Goal: Complete application form

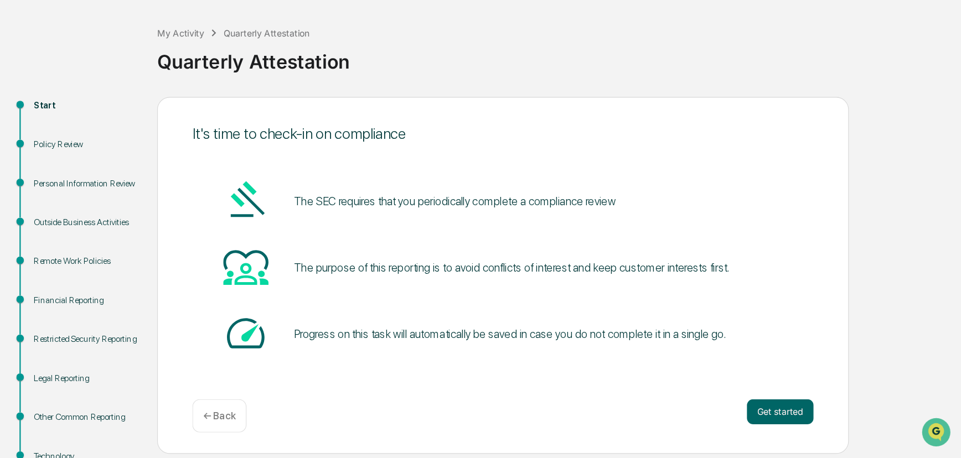
scroll to position [46, 0]
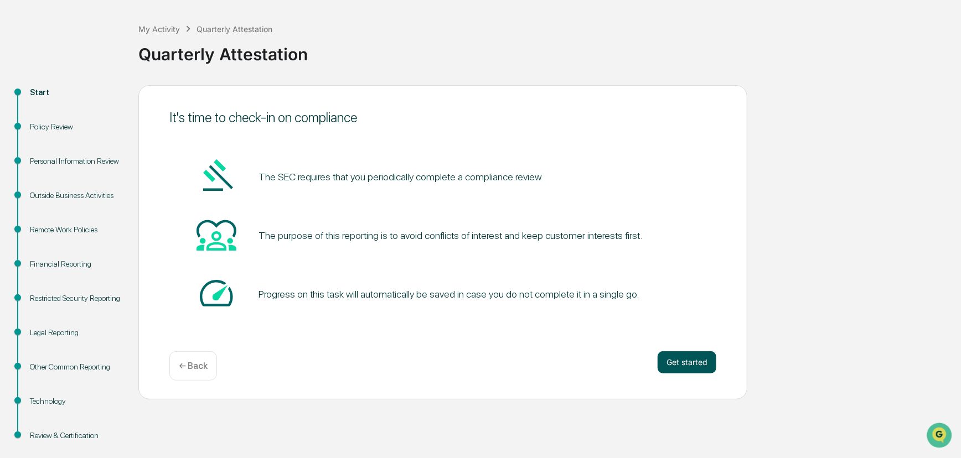
click at [603, 284] on button "Get started" at bounding box center [686, 362] width 59 height 22
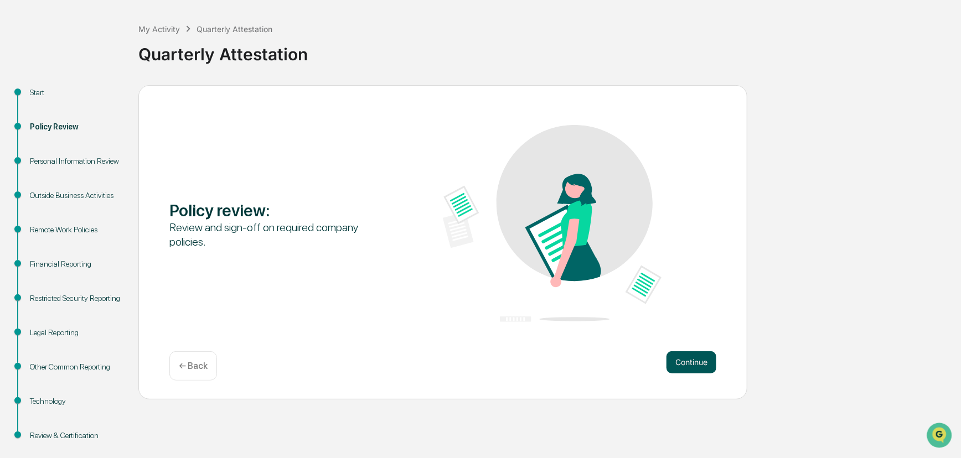
click at [603, 284] on button "Continue" at bounding box center [691, 362] width 50 height 22
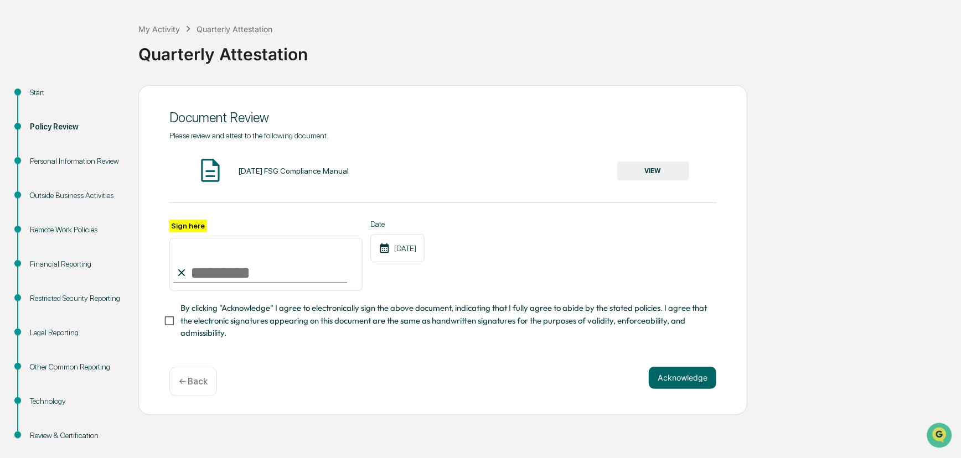
click at [204, 276] on input "Sign here" at bounding box center [265, 264] width 193 height 53
click at [215, 274] on input "Sign here" at bounding box center [265, 264] width 193 height 53
type input "**********"
click at [603, 172] on button "VIEW" at bounding box center [653, 171] width 72 height 19
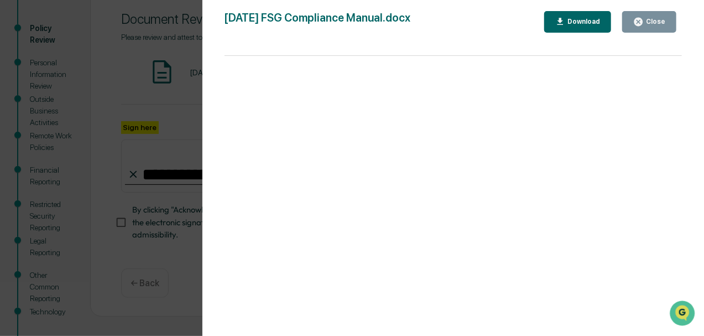
scroll to position [157, 0]
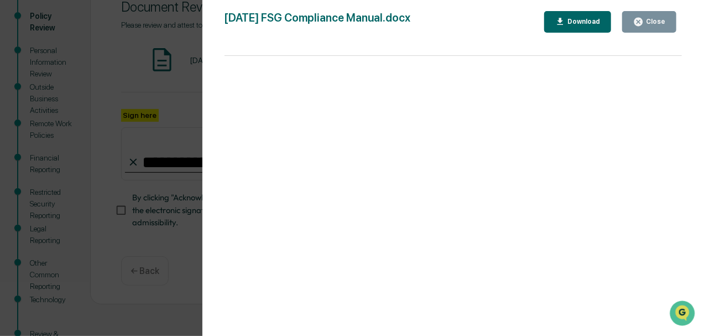
click at [603, 19] on div "Close" at bounding box center [655, 22] width 22 height 8
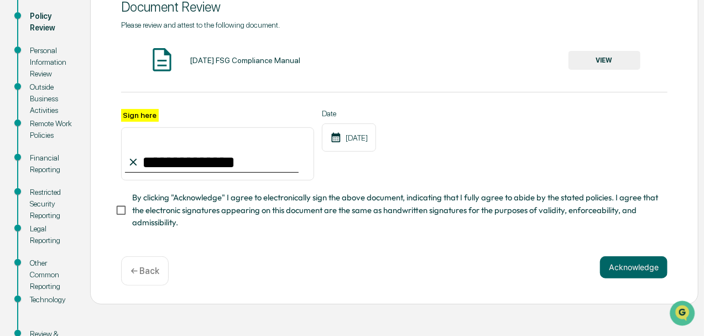
click at [590, 65] on button "VIEW" at bounding box center [605, 60] width 72 height 19
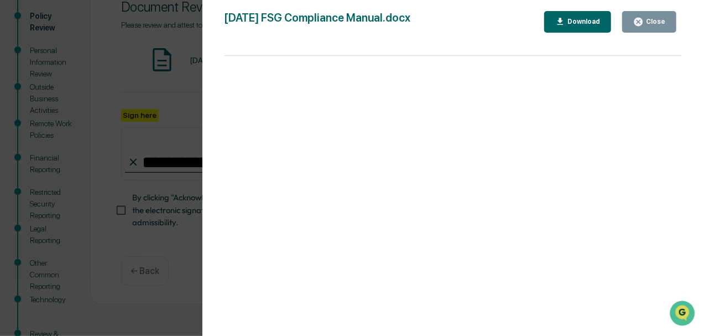
click at [603, 22] on div "Close" at bounding box center [655, 22] width 22 height 8
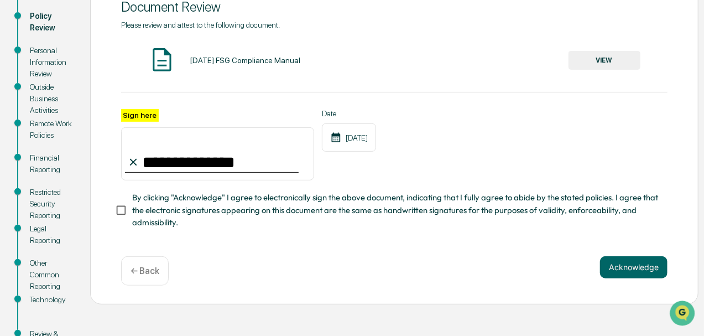
scroll to position [121, 0]
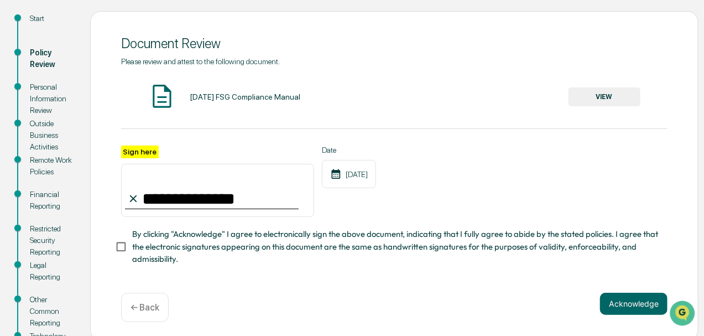
click at [601, 101] on button "VIEW" at bounding box center [605, 96] width 72 height 19
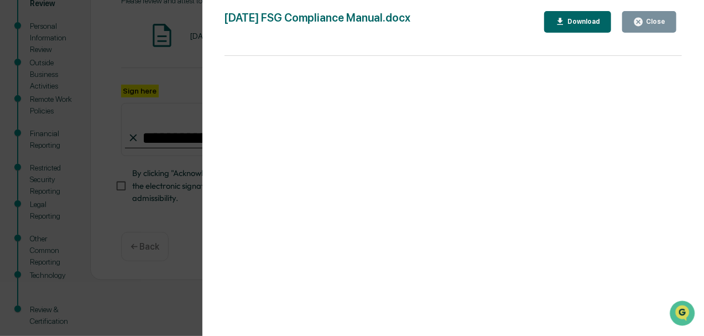
scroll to position [195, 0]
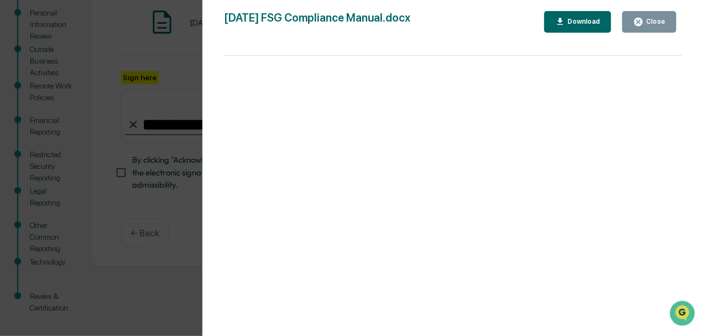
click at [603, 18] on div "Close" at bounding box center [655, 22] width 22 height 8
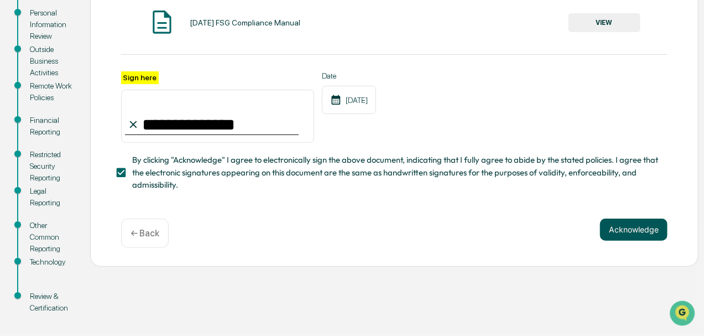
click at [603, 239] on button "Acknowledge" at bounding box center [634, 230] width 68 height 22
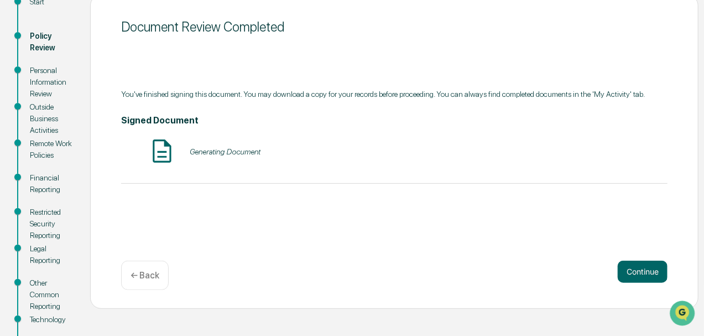
scroll to position [121, 0]
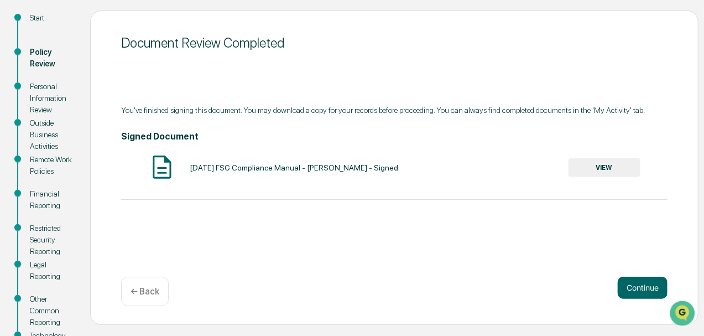
click at [590, 169] on button "VIEW" at bounding box center [605, 167] width 72 height 19
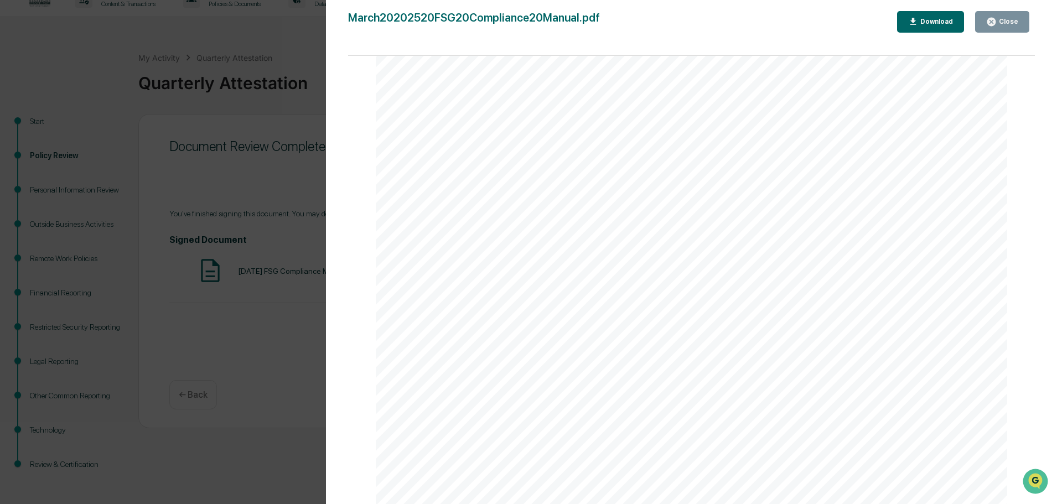
scroll to position [183624, 0]
click at [603, 22] on div "Close" at bounding box center [1007, 22] width 22 height 8
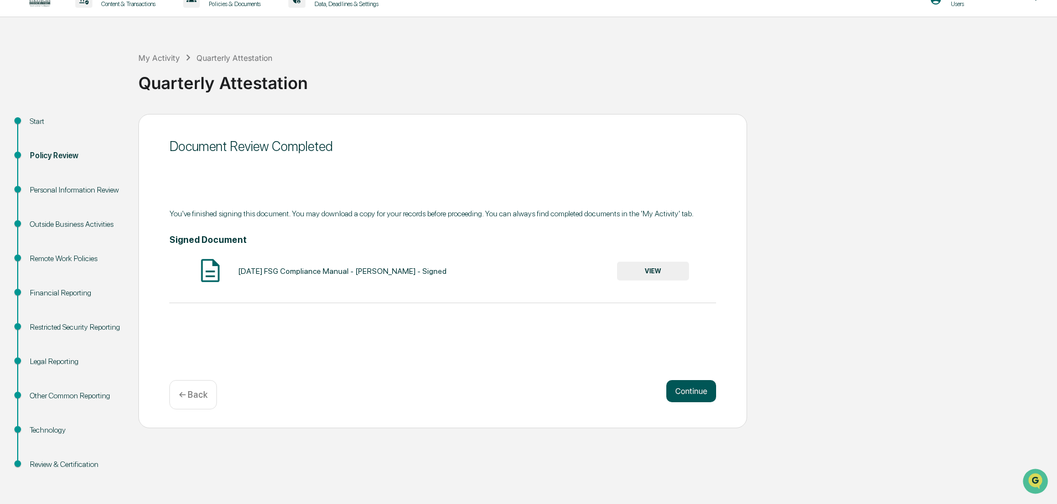
click at [603, 284] on button "Continue" at bounding box center [691, 391] width 50 height 22
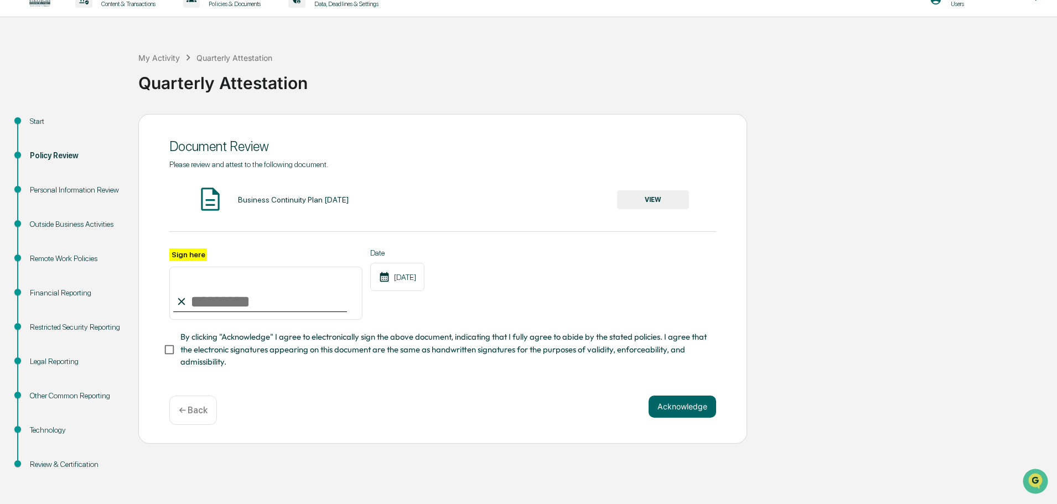
click at [603, 201] on button "VIEW" at bounding box center [653, 199] width 72 height 19
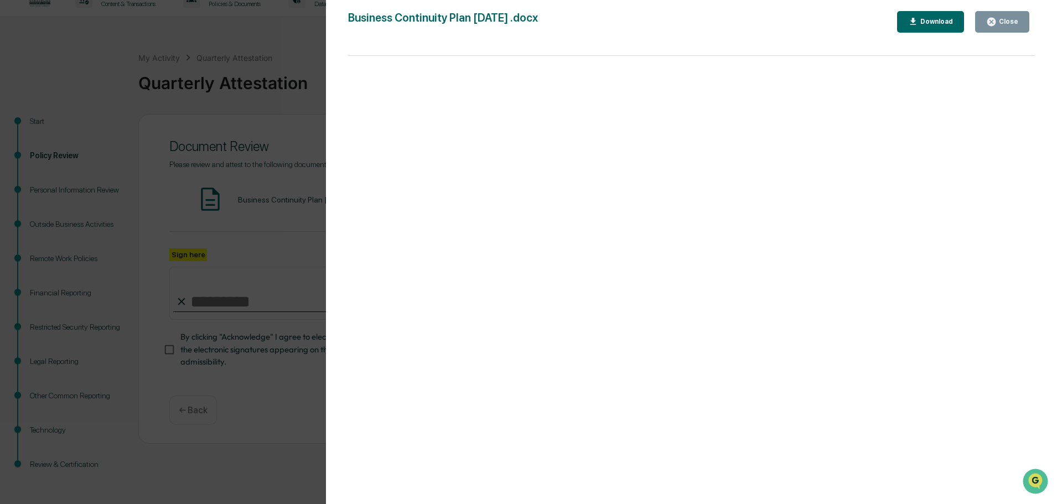
click at [603, 8] on div "Version History [DATE] 06:42 PM [PERSON_NAME] Business Continuity Plan [DATE] .…" at bounding box center [691, 263] width 731 height 526
click at [603, 18] on div "Close" at bounding box center [1007, 22] width 22 height 8
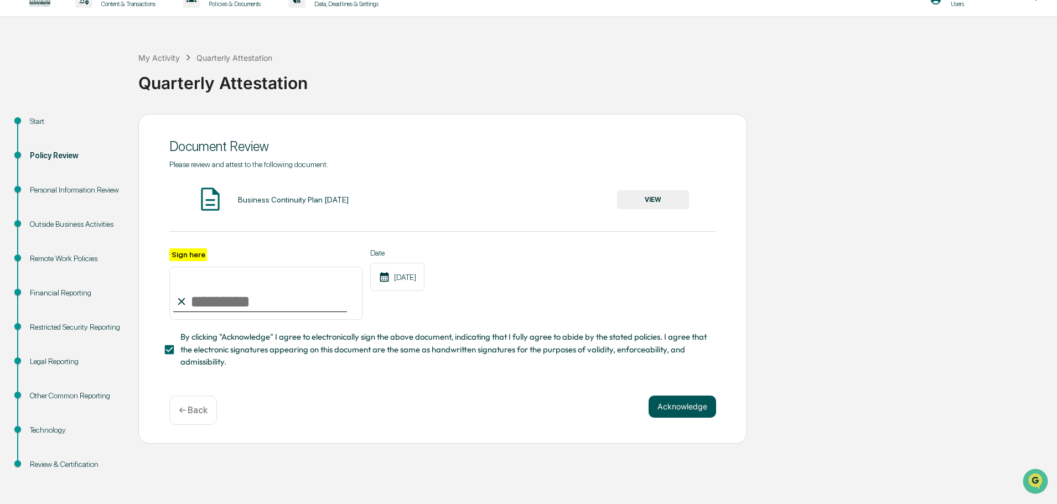
click at [603, 284] on button "Acknowledge" at bounding box center [682, 407] width 68 height 22
click at [214, 284] on input "Sign here" at bounding box center [265, 293] width 193 height 53
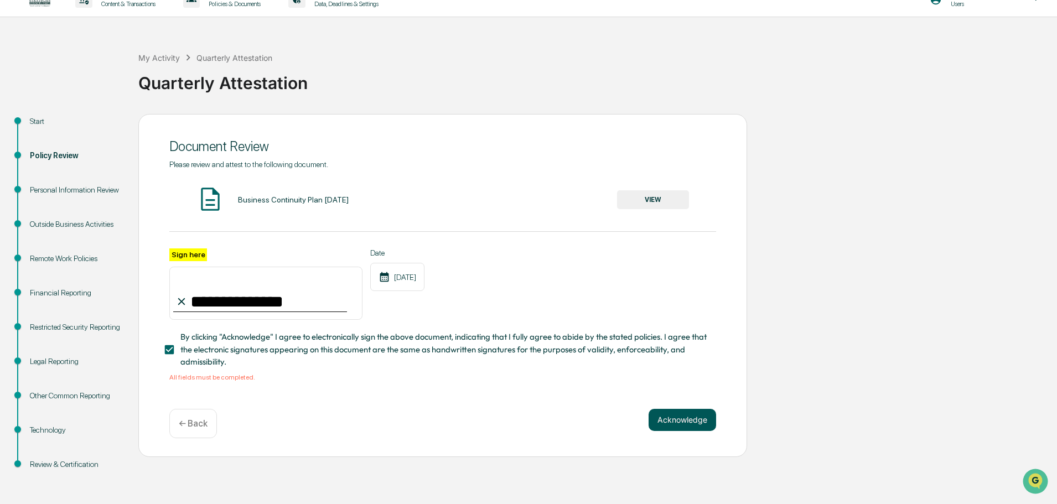
type input "**********"
click at [603, 284] on button "Acknowledge" at bounding box center [682, 420] width 68 height 22
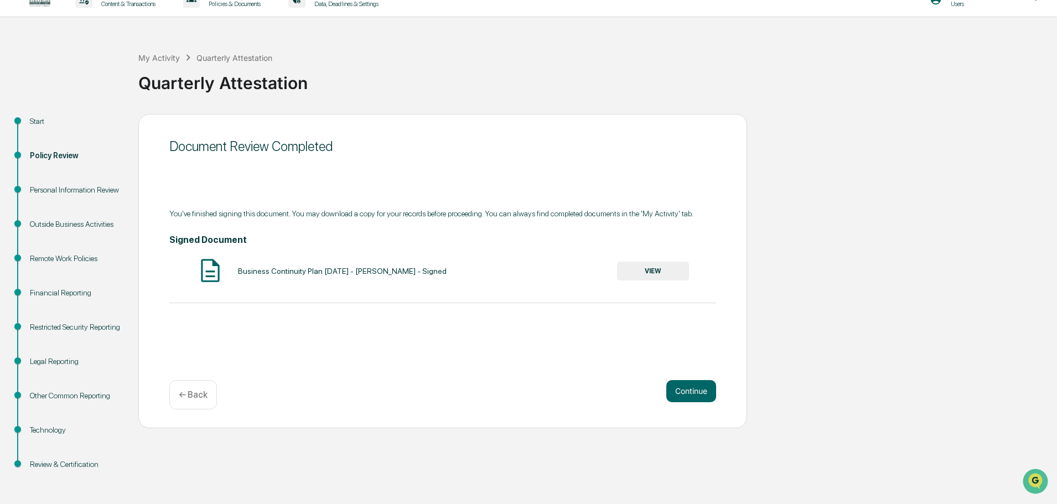
click at [603, 274] on button "VIEW" at bounding box center [653, 271] width 72 height 19
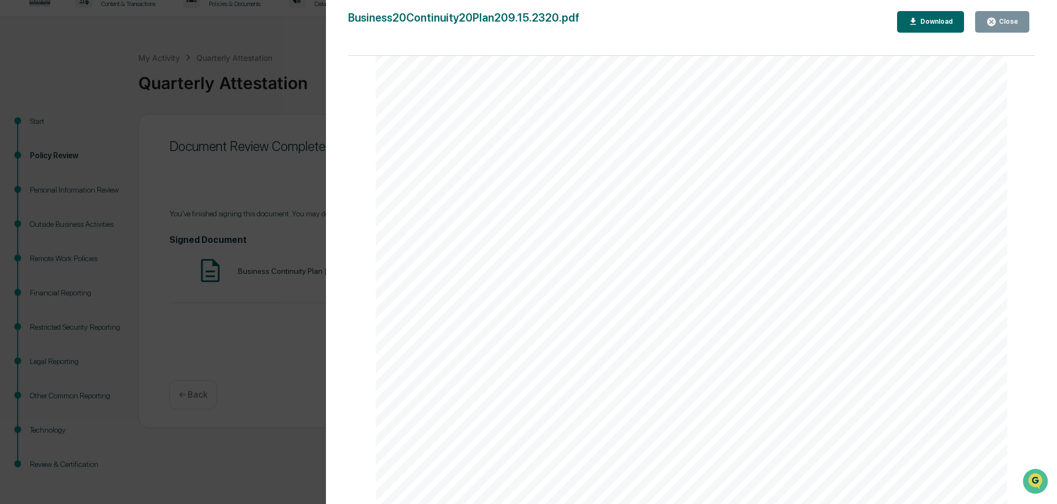
scroll to position [14199, 0]
click at [603, 21] on div "Close" at bounding box center [1007, 22] width 22 height 8
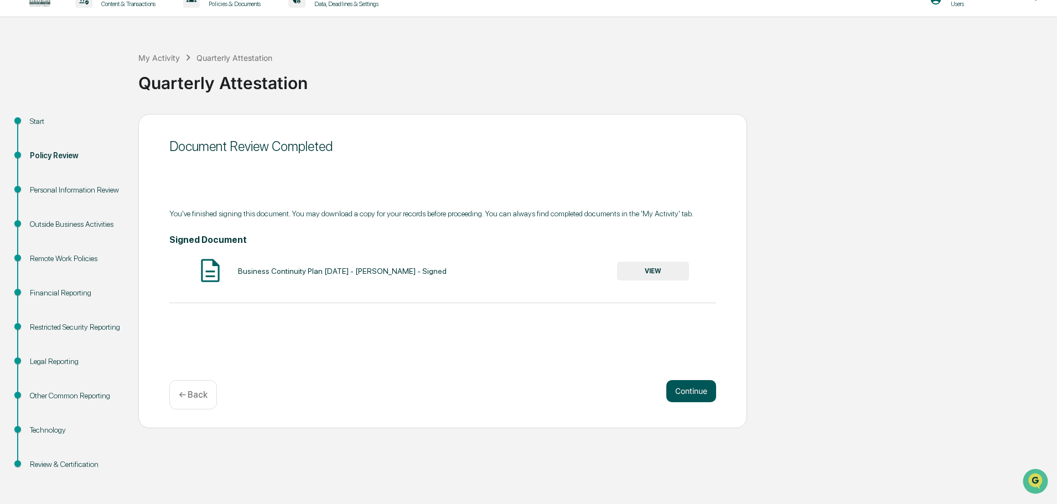
click at [603, 284] on button "Continue" at bounding box center [691, 391] width 50 height 22
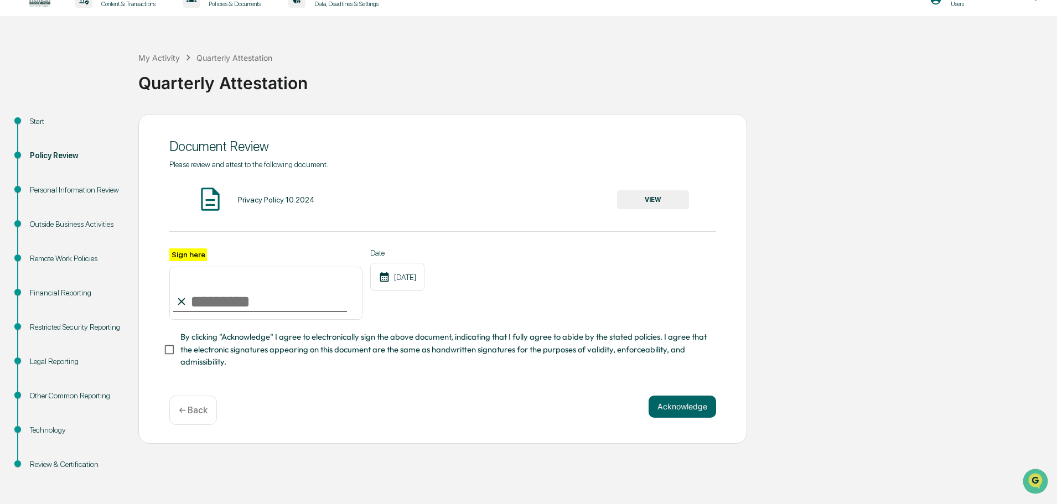
click at [603, 199] on button "VIEW" at bounding box center [653, 199] width 72 height 19
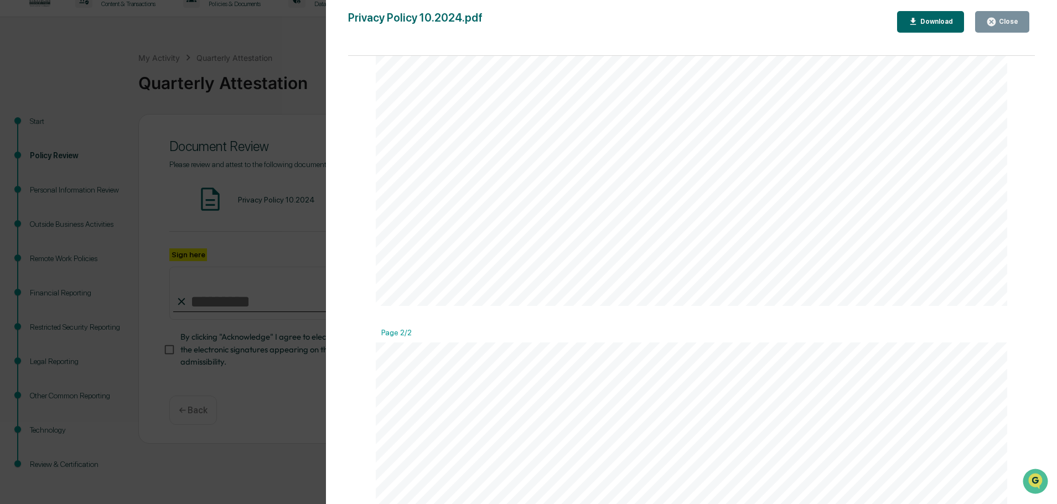
scroll to position [584, 0]
click at [603, 25] on div "Close" at bounding box center [1007, 22] width 22 height 8
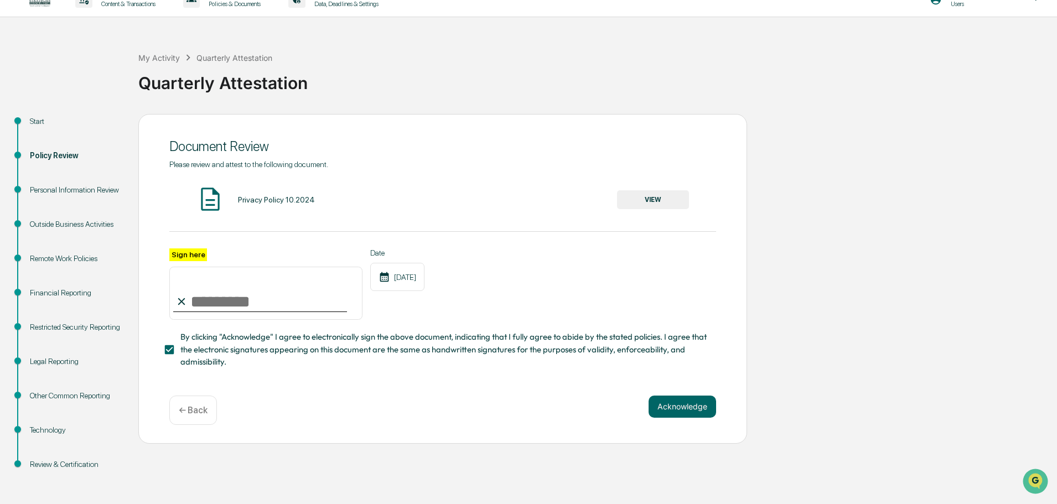
click at [211, 284] on input "Sign here" at bounding box center [265, 293] width 193 height 53
type input "**********"
click at [603, 284] on button "Acknowledge" at bounding box center [682, 407] width 68 height 22
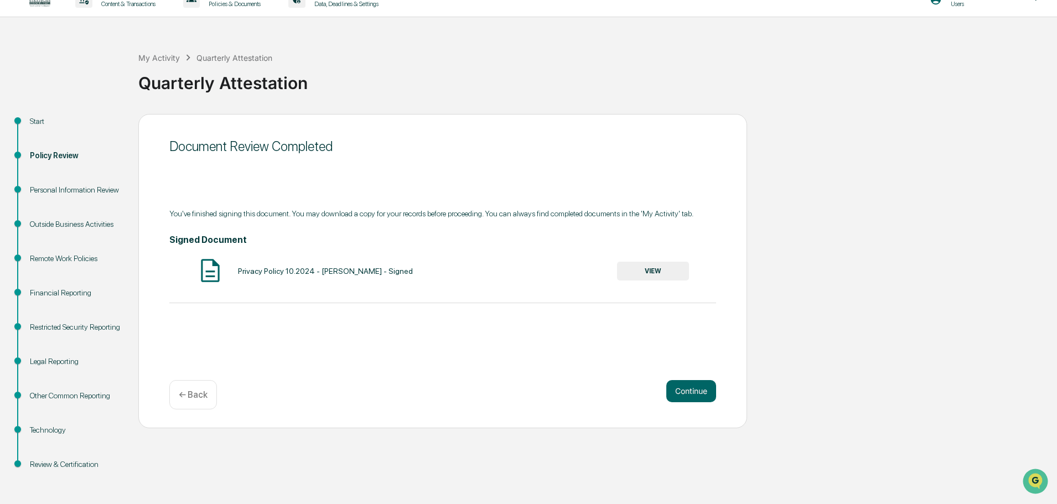
click at [603, 275] on button "VIEW" at bounding box center [653, 271] width 72 height 19
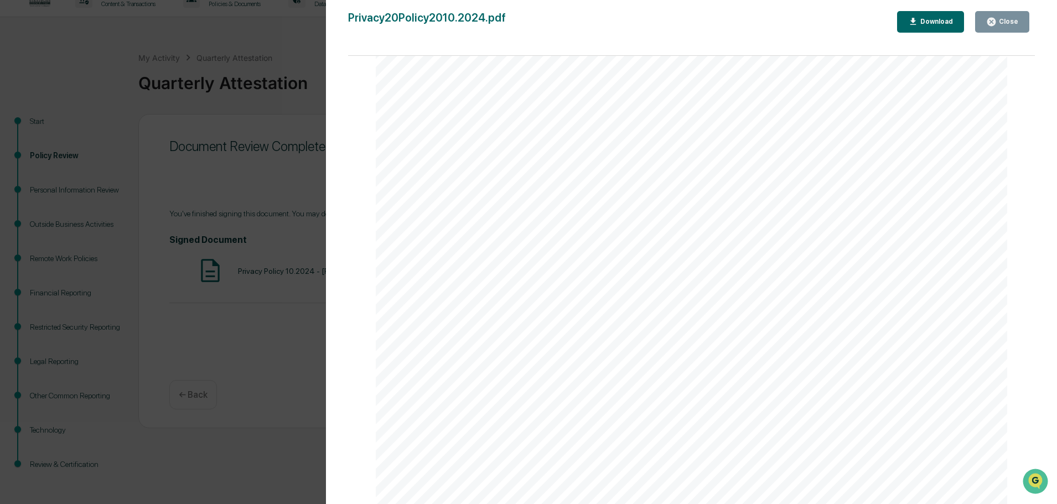
scroll to position [1992, 0]
click at [603, 22] on div "Close" at bounding box center [1007, 22] width 22 height 8
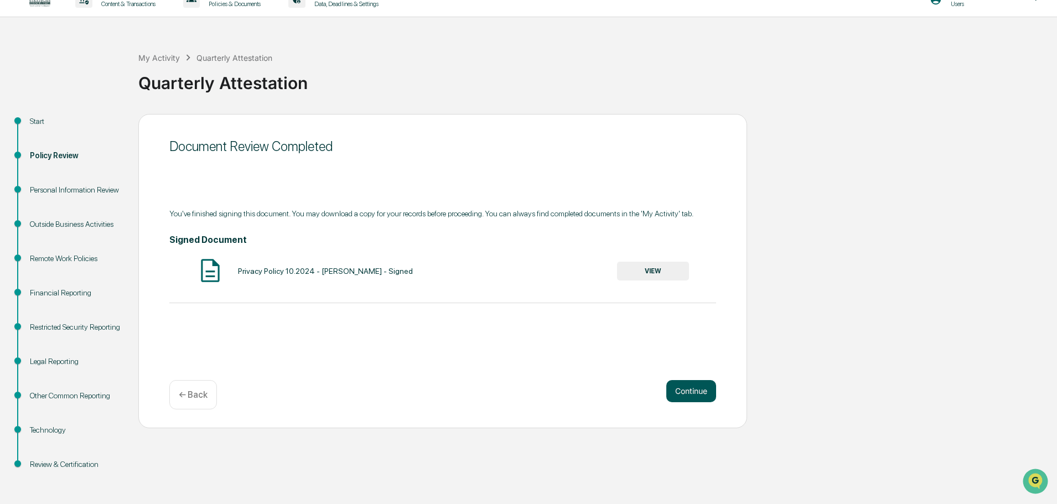
click at [603, 284] on button "Continue" at bounding box center [691, 391] width 50 height 22
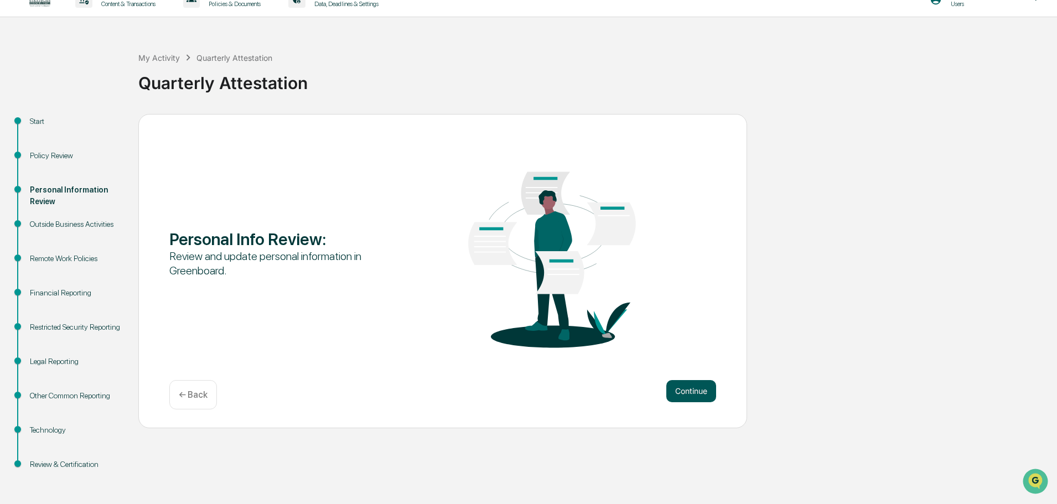
click at [603, 284] on button "Continue" at bounding box center [691, 391] width 50 height 22
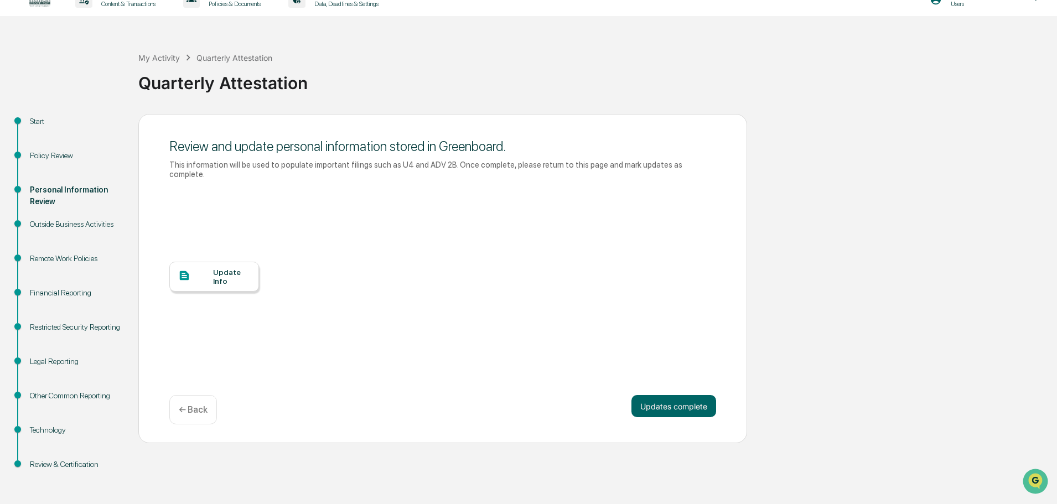
click at [219, 268] on div "Update Info" at bounding box center [231, 277] width 37 height 18
click at [603, 284] on button "Updates complete" at bounding box center [673, 406] width 85 height 22
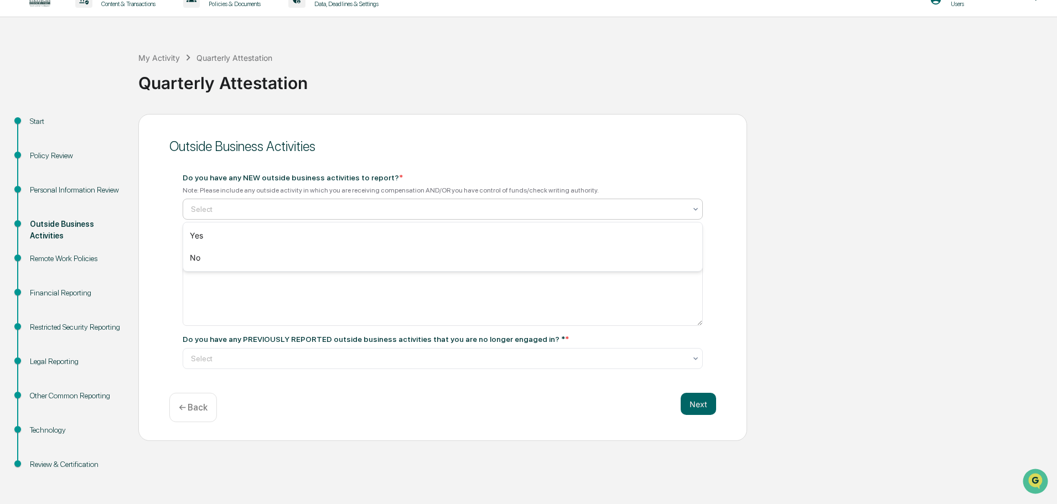
click at [603, 215] on div at bounding box center [695, 209] width 9 height 20
click at [198, 256] on div "No" at bounding box center [442, 258] width 519 height 22
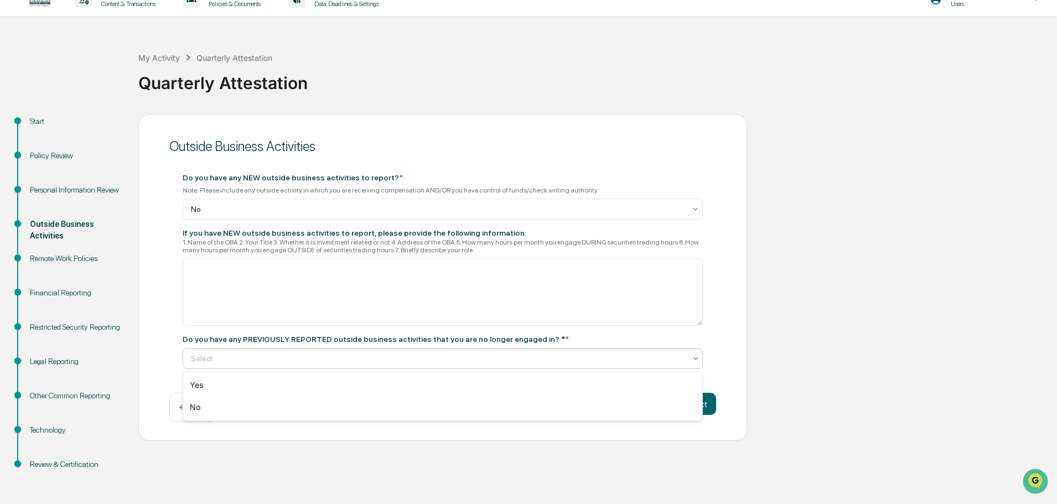
click at [531, 284] on div at bounding box center [438, 358] width 495 height 11
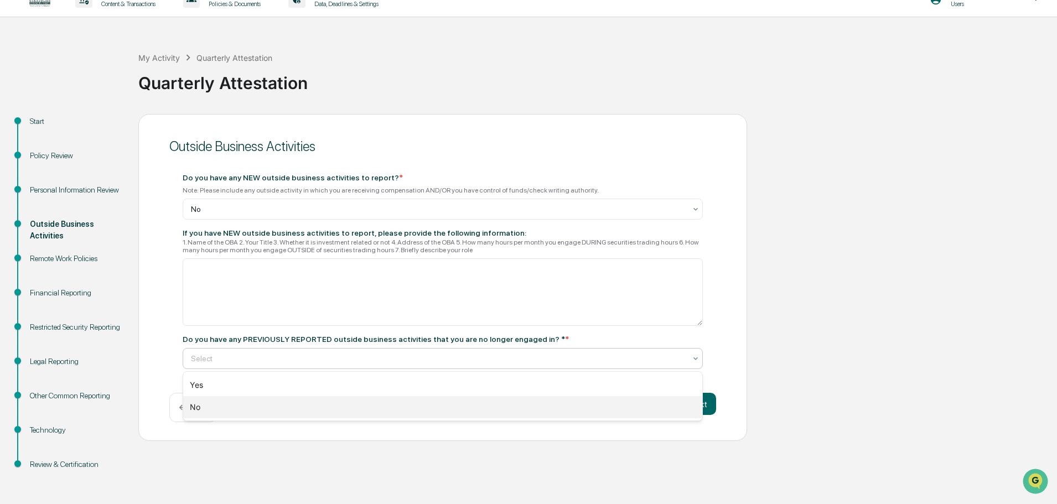
click at [231, 284] on div "No" at bounding box center [442, 407] width 519 height 22
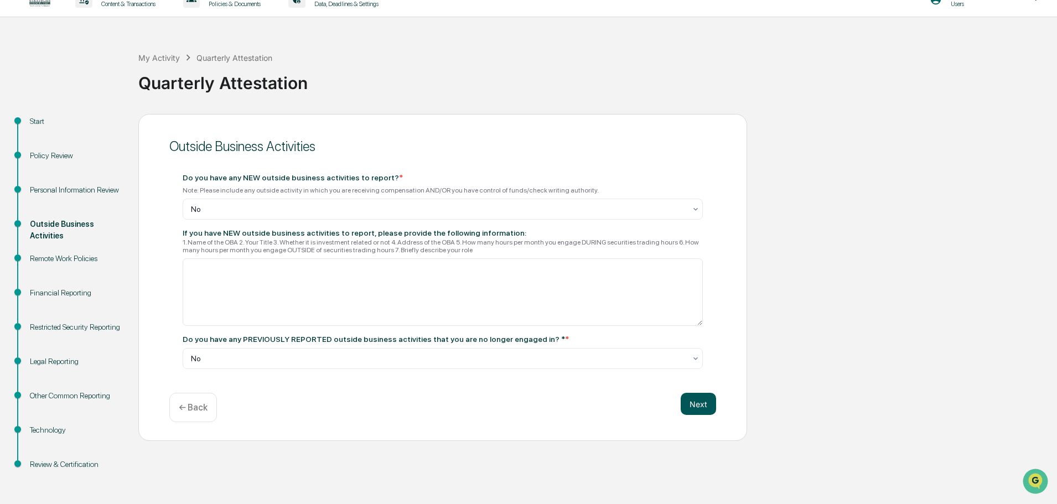
click at [603, 284] on button "Next" at bounding box center [698, 404] width 35 height 22
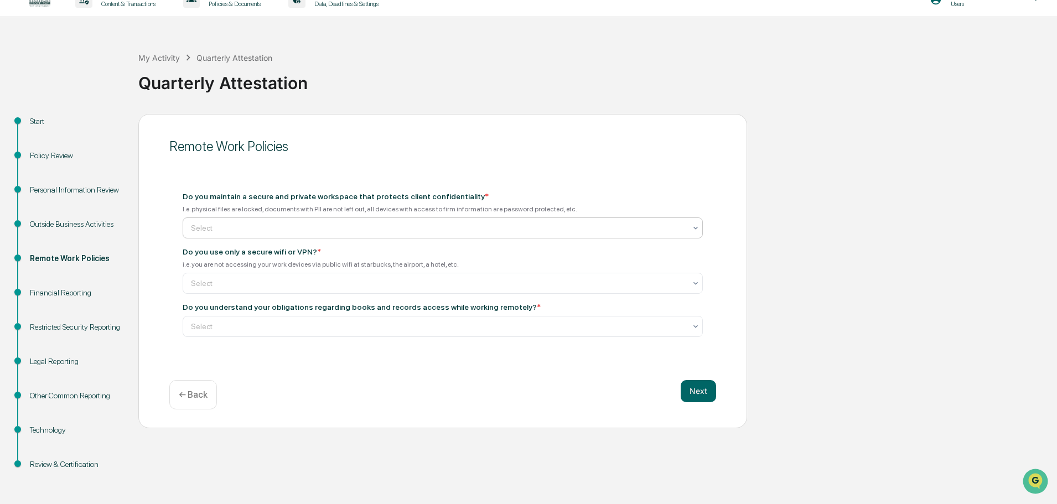
click at [244, 224] on div at bounding box center [438, 227] width 495 height 11
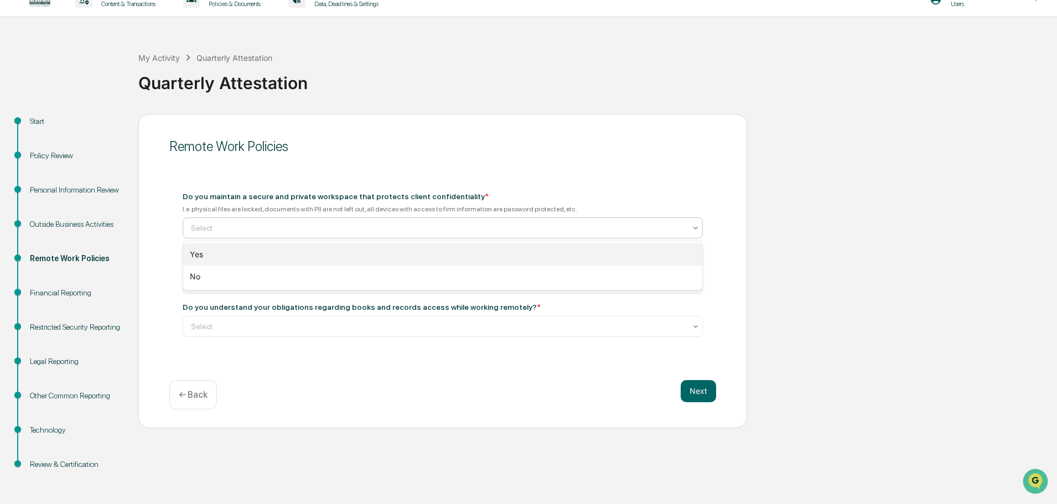
click at [216, 252] on div "Yes" at bounding box center [442, 254] width 519 height 22
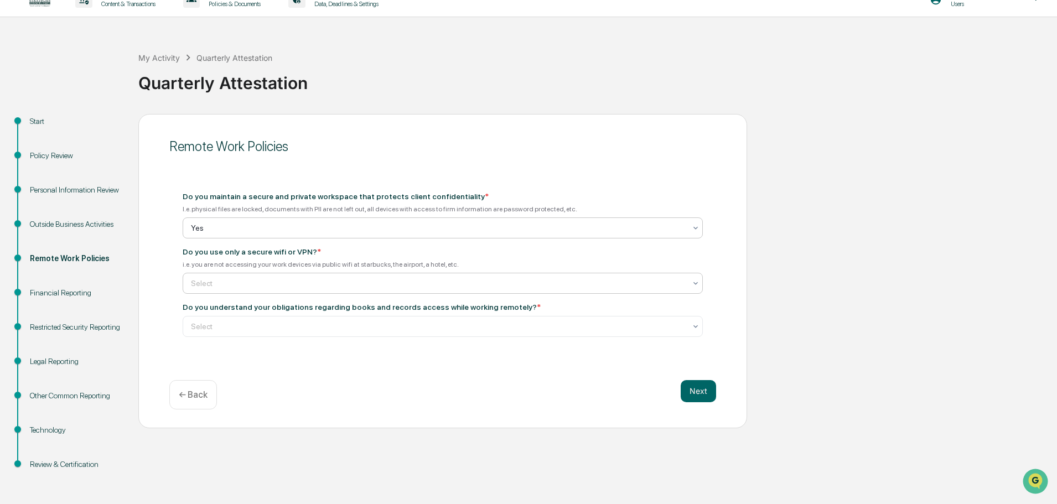
click at [288, 284] on div at bounding box center [438, 283] width 495 height 11
click at [245, 284] on div "Yes" at bounding box center [442, 310] width 519 height 22
click at [387, 284] on div at bounding box center [438, 326] width 495 height 11
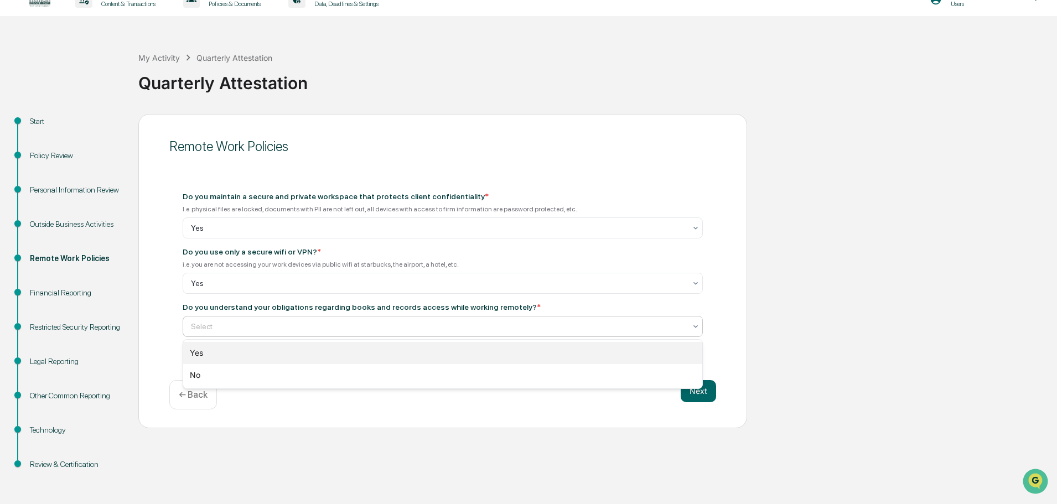
drag, startPoint x: 244, startPoint y: 354, endPoint x: 269, endPoint y: 353, distance: 25.5
click at [243, 284] on div "Yes" at bounding box center [442, 353] width 519 height 22
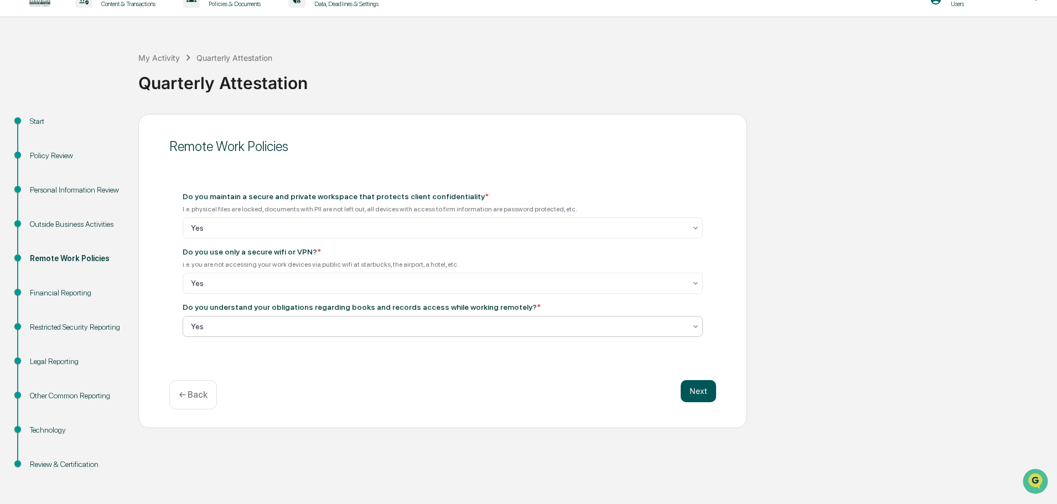
click at [603, 284] on button "Next" at bounding box center [698, 391] width 35 height 22
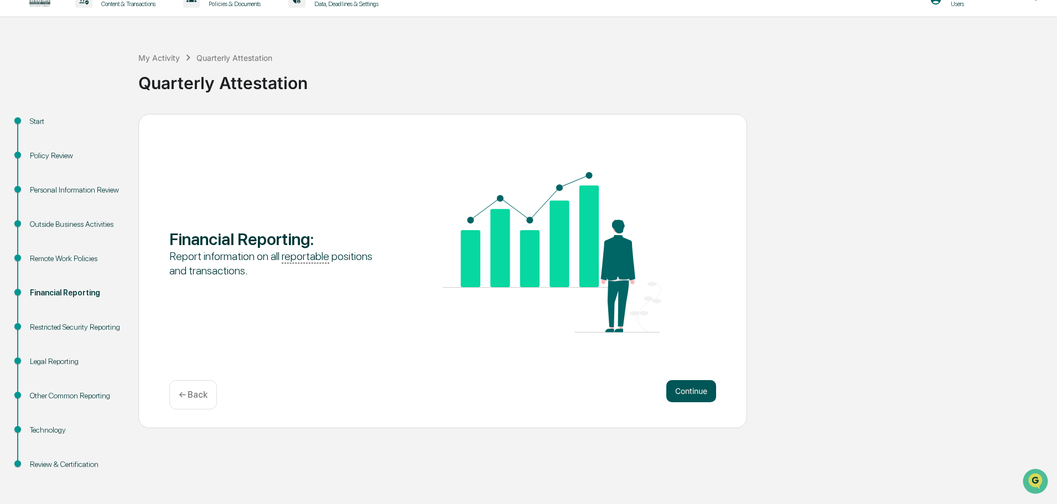
click at [603, 284] on button "Continue" at bounding box center [691, 391] width 50 height 22
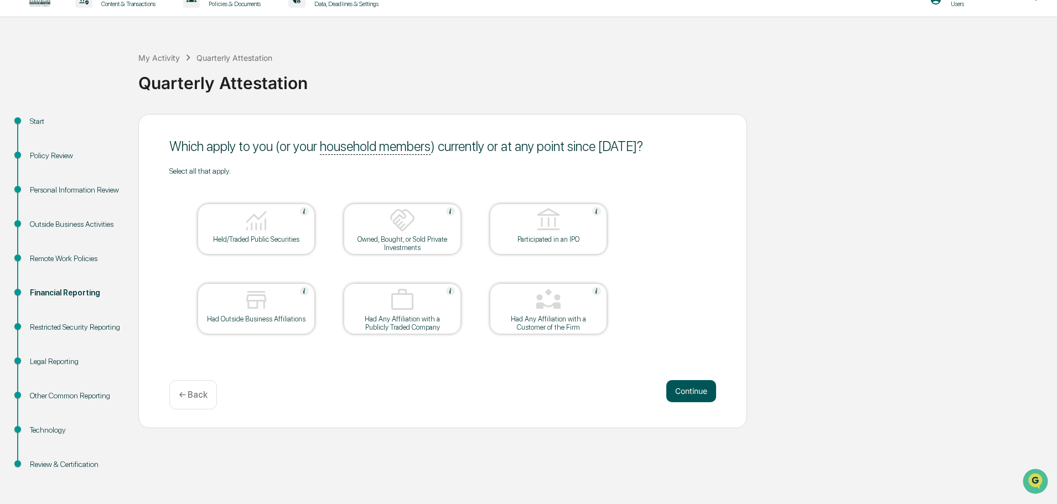
click at [603, 284] on button "Continue" at bounding box center [691, 391] width 50 height 22
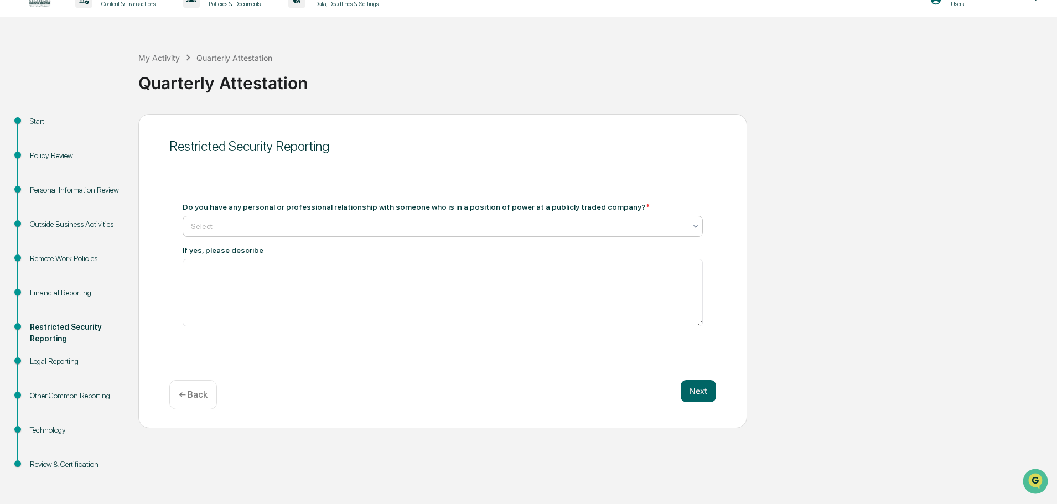
click at [603, 221] on div at bounding box center [438, 226] width 495 height 11
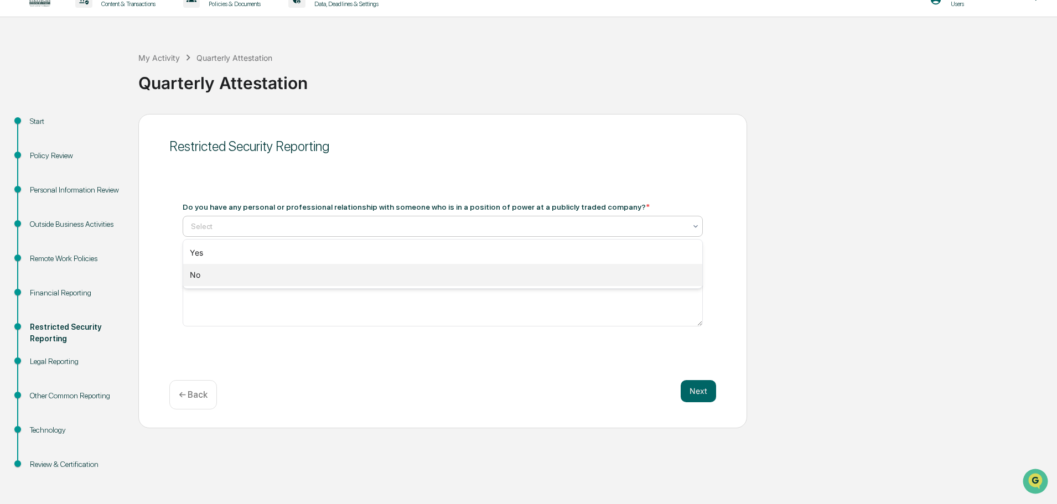
click at [276, 280] on div "No" at bounding box center [442, 275] width 519 height 22
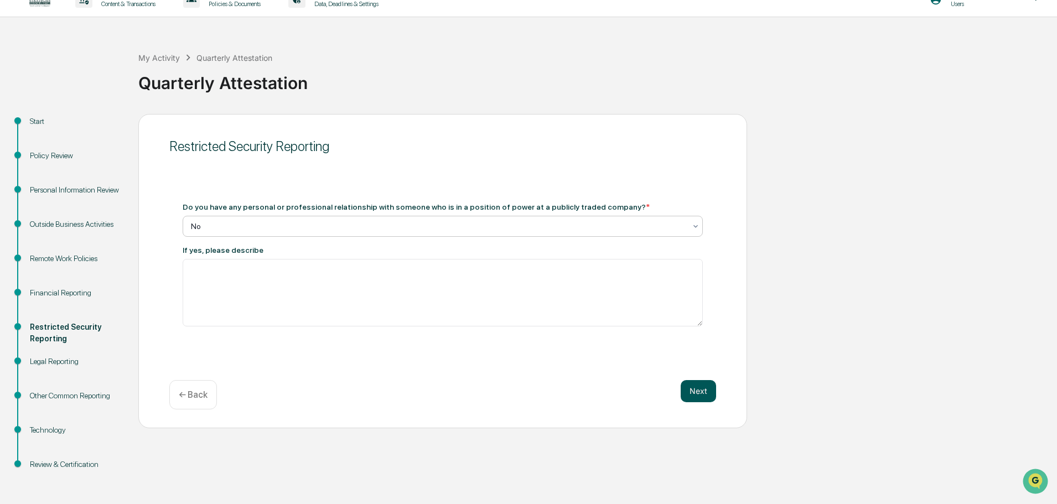
click at [603, 284] on button "Next" at bounding box center [698, 391] width 35 height 22
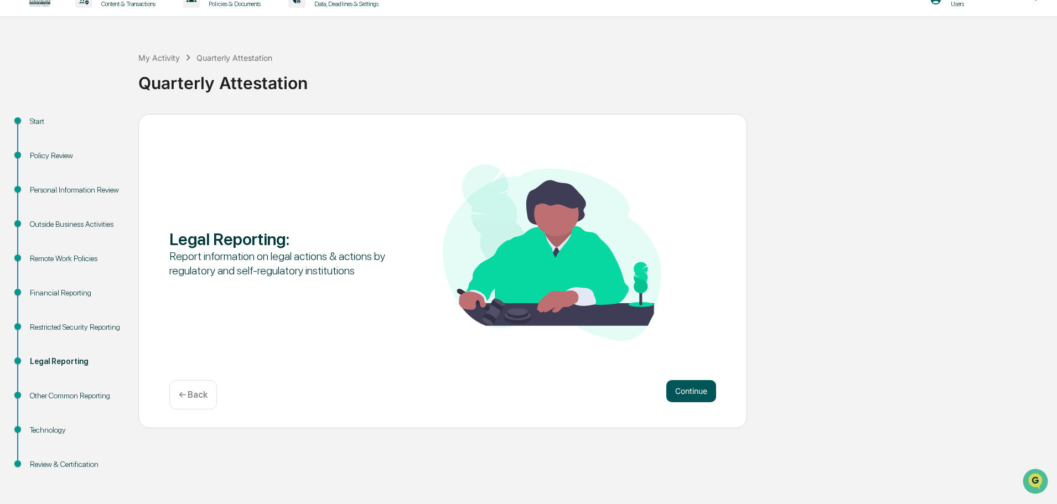
click at [603, 284] on button "Continue" at bounding box center [691, 391] width 50 height 22
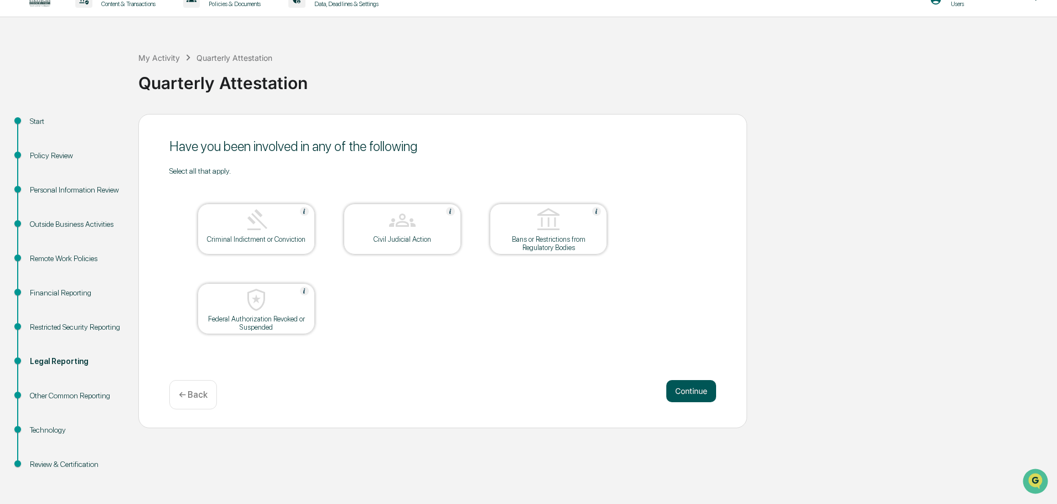
click at [603, 284] on button "Continue" at bounding box center [691, 391] width 50 height 22
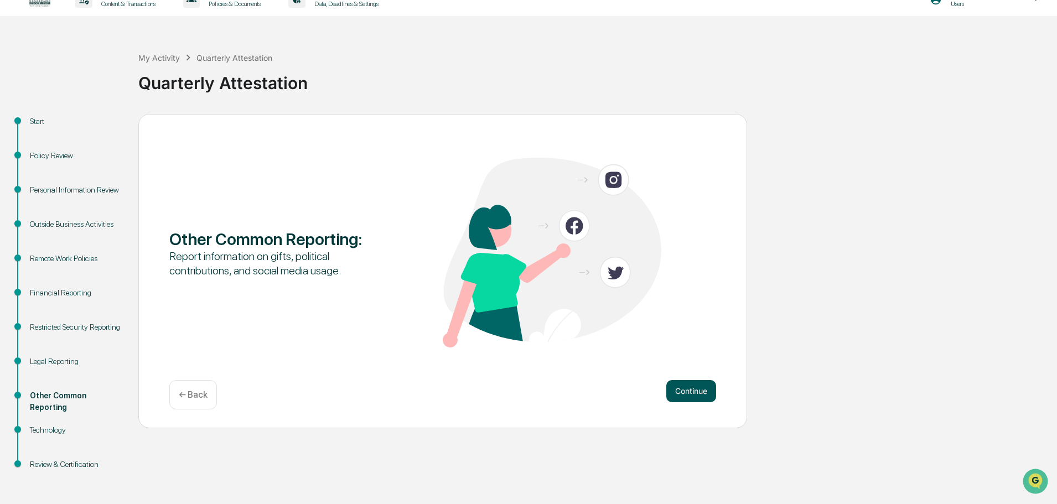
click at [603, 284] on button "Continue" at bounding box center [691, 391] width 50 height 22
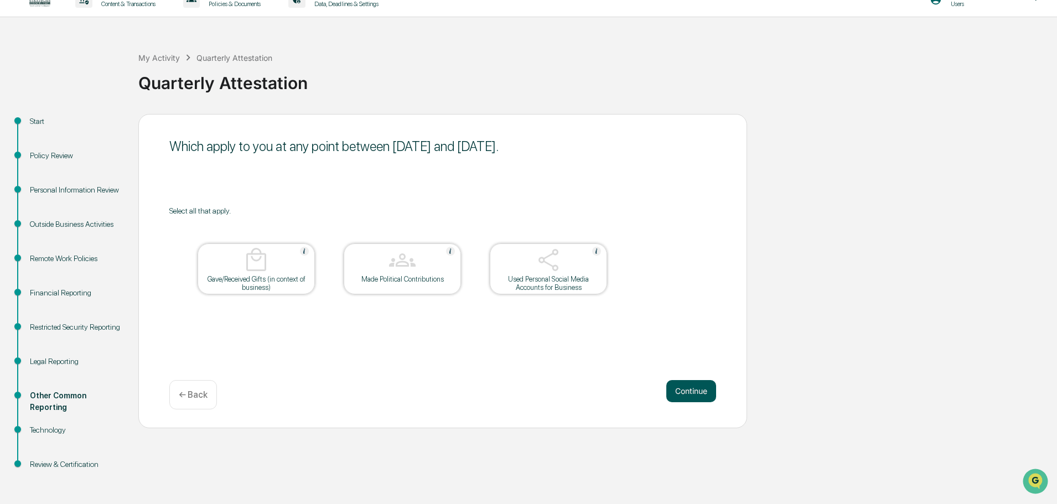
click at [603, 284] on button "Continue" at bounding box center [691, 391] width 50 height 22
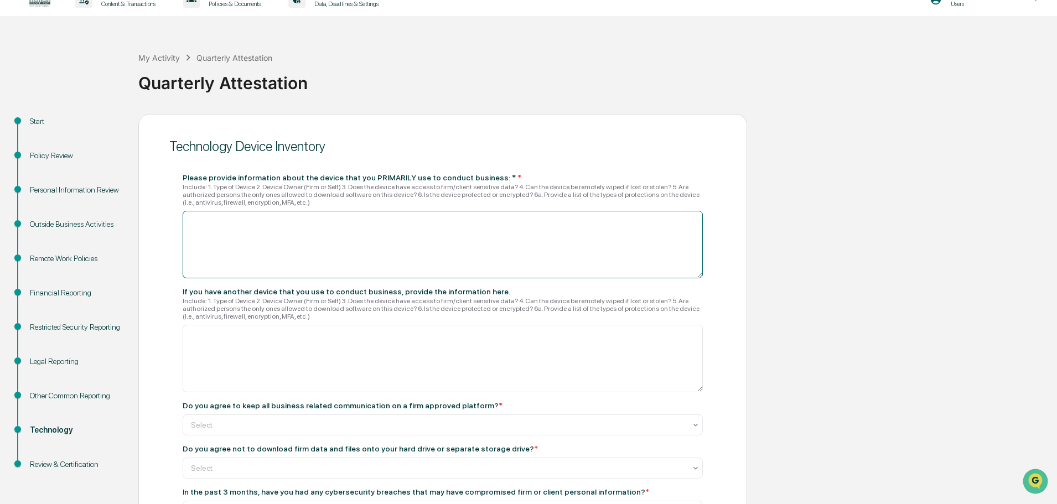
click at [278, 219] on textarea at bounding box center [443, 245] width 520 height 68
click at [198, 222] on textarea "**********" at bounding box center [443, 245] width 520 height 68
click at [277, 221] on textarea "**********" at bounding box center [443, 245] width 520 height 68
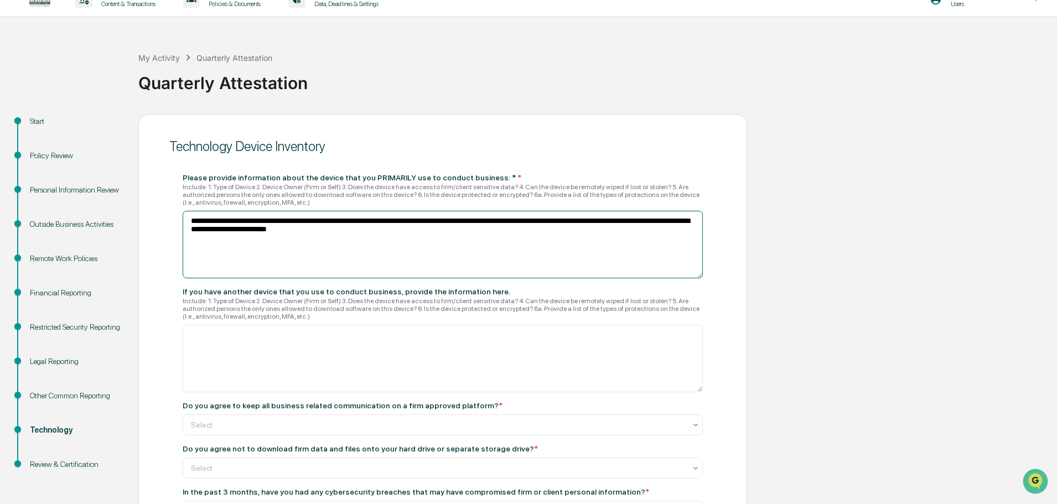
scroll to position [73, 0]
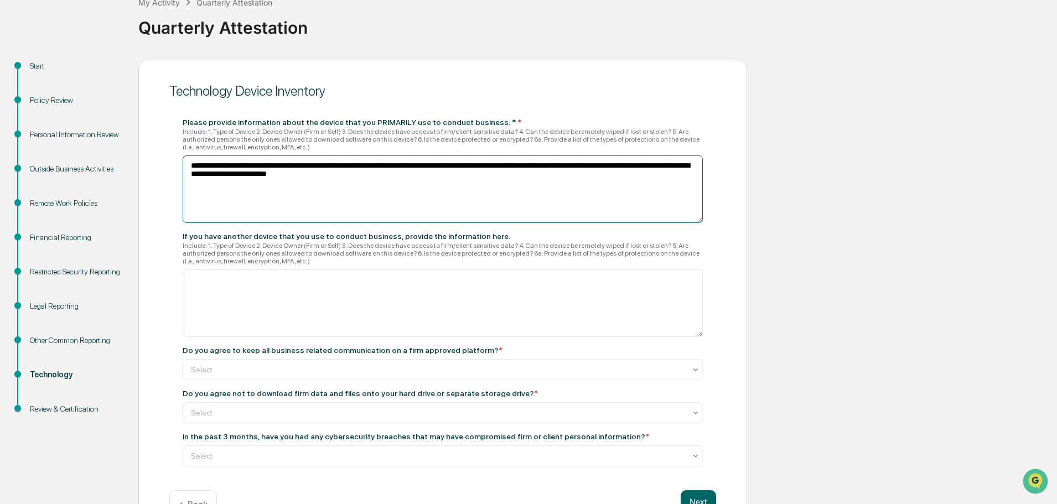
click at [194, 164] on textarea "**********" at bounding box center [443, 189] width 520 height 68
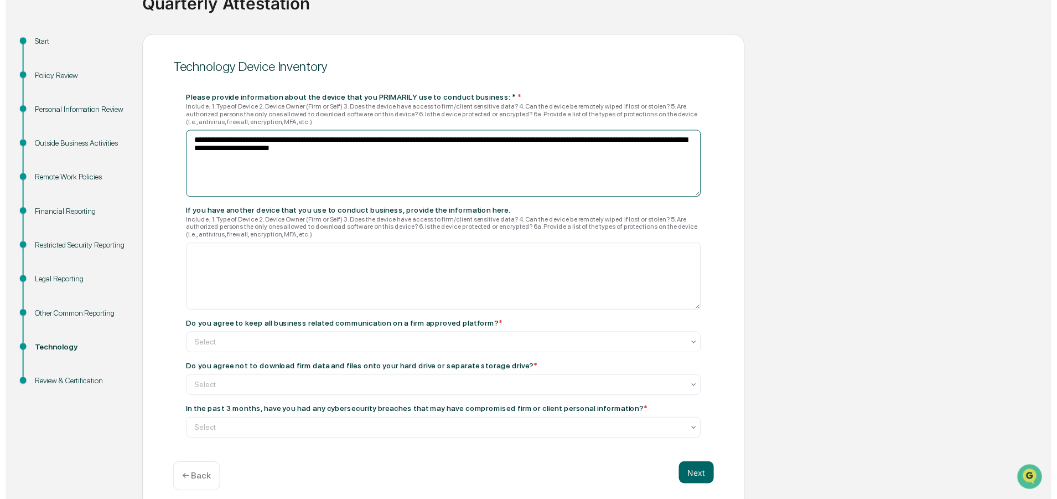
scroll to position [108, 0]
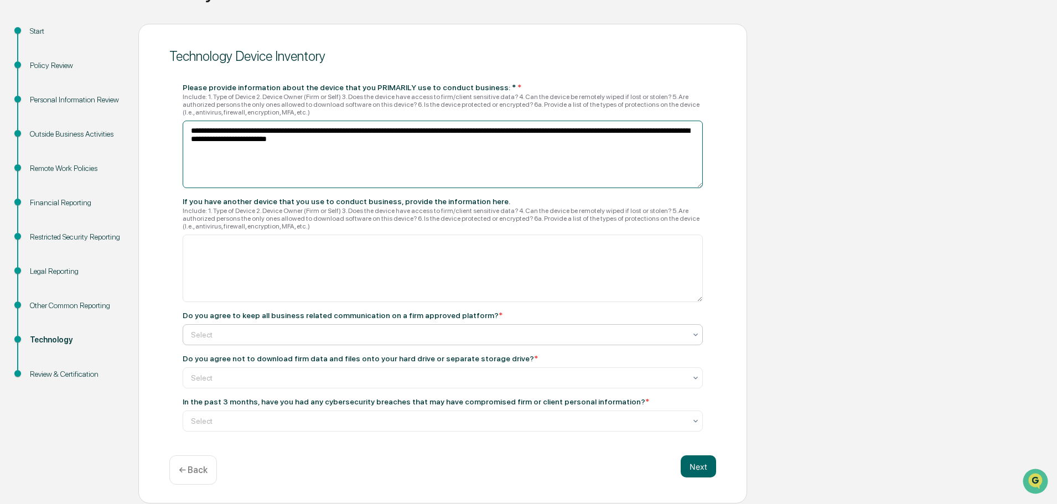
type textarea "**********"
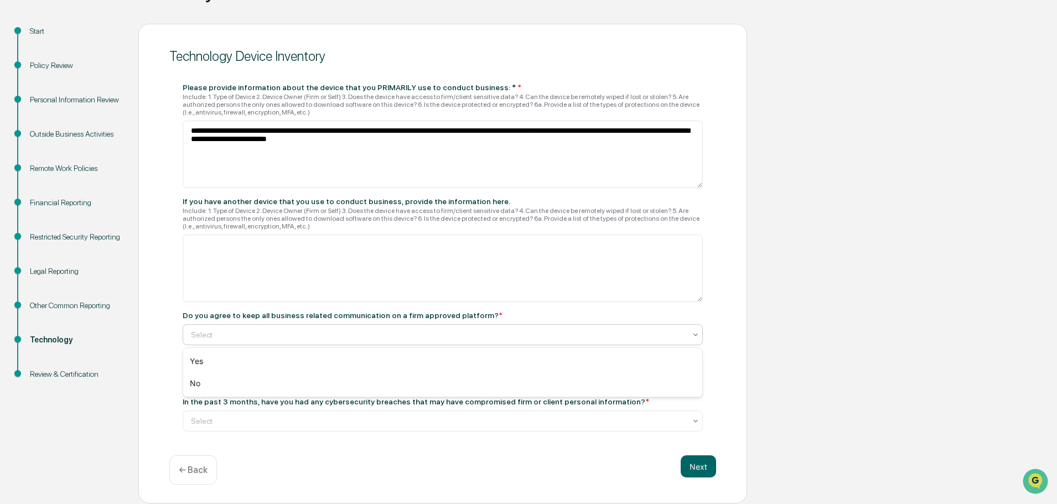
click at [378, 284] on div at bounding box center [438, 334] width 495 height 11
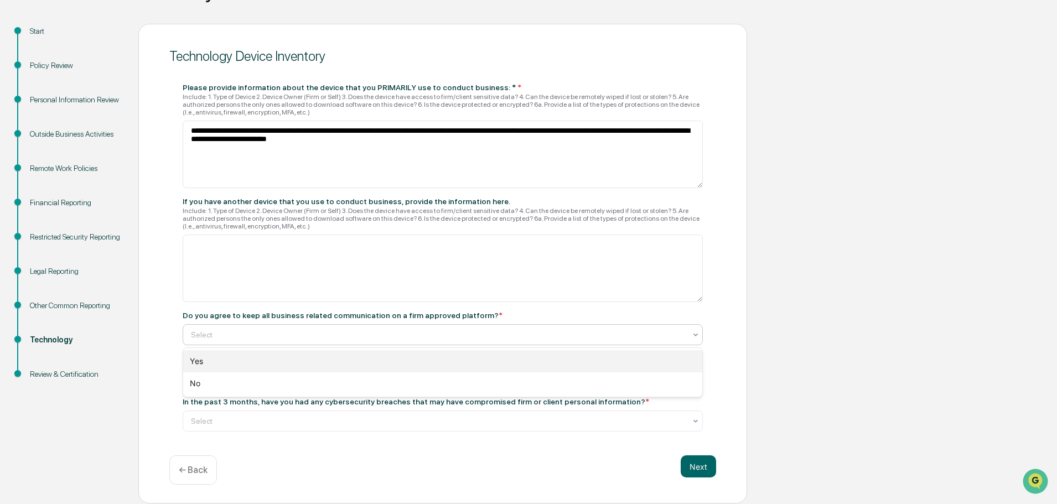
click at [205, 284] on div "Yes" at bounding box center [442, 361] width 519 height 22
click at [255, 284] on div at bounding box center [438, 377] width 495 height 11
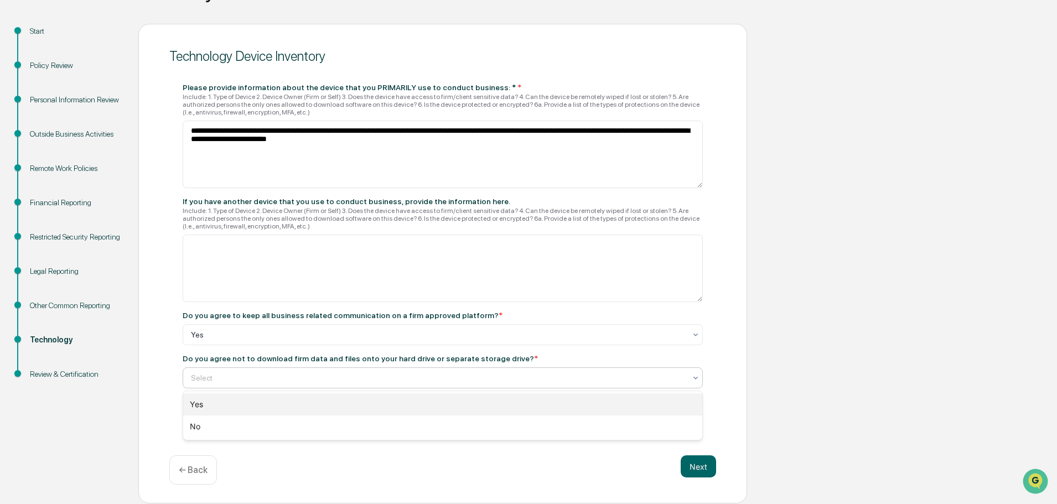
click at [242, 284] on div "Yes" at bounding box center [442, 404] width 519 height 22
click at [286, 284] on div at bounding box center [438, 421] width 495 height 11
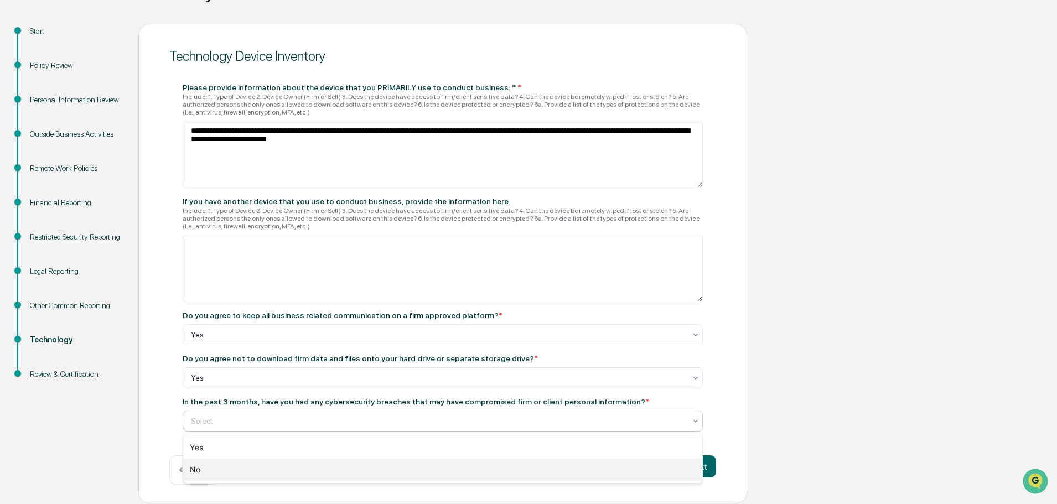
click at [207, 284] on div "No" at bounding box center [442, 470] width 519 height 22
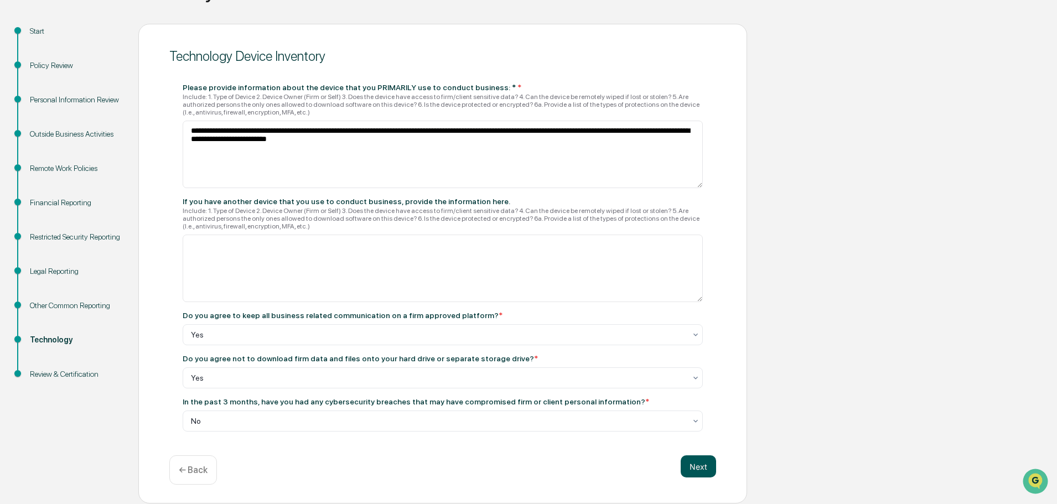
click at [603, 284] on button "Next" at bounding box center [698, 466] width 35 height 22
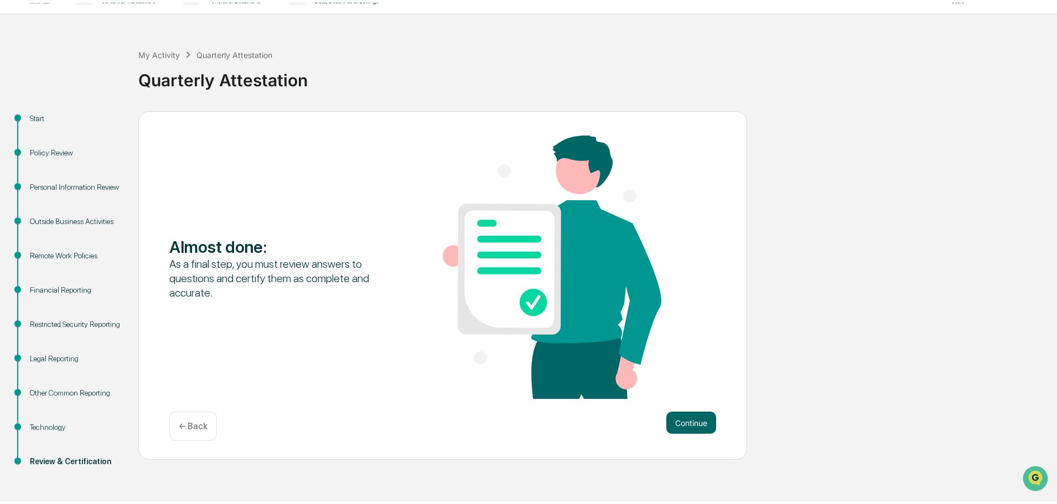
scroll to position [18, 0]
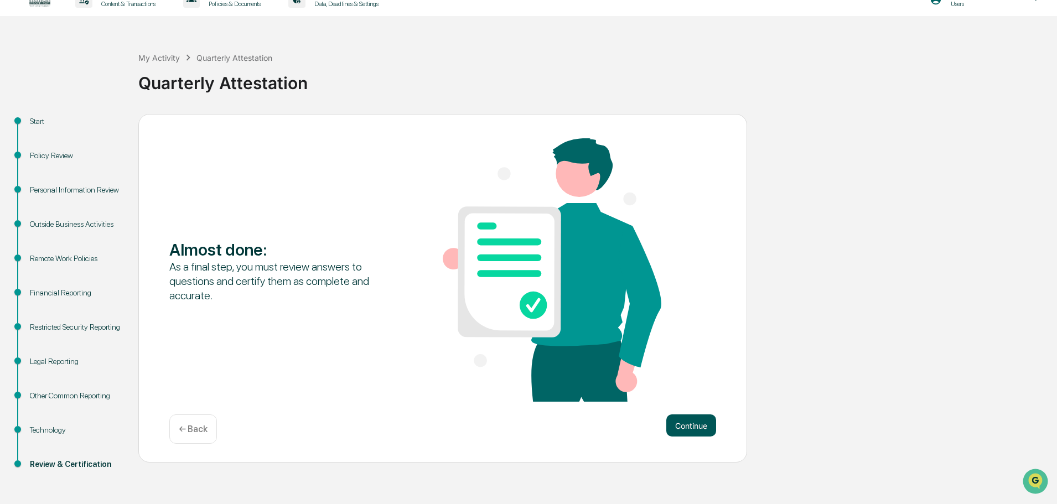
click at [603, 284] on button "Continue" at bounding box center [691, 425] width 50 height 22
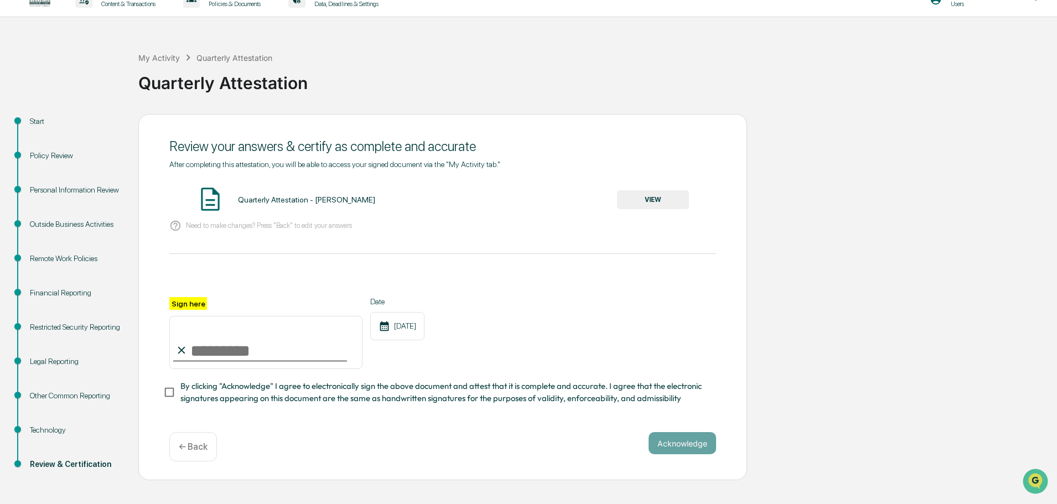
click at [603, 203] on button "VIEW" at bounding box center [653, 199] width 72 height 19
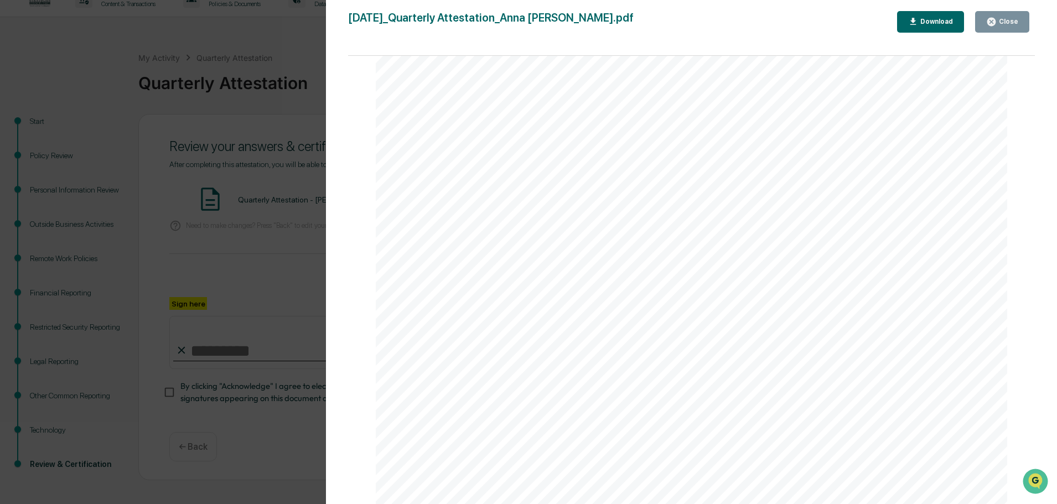
scroll to position [4188, 0]
click at [603, 24] on icon "button" at bounding box center [991, 22] width 8 height 8
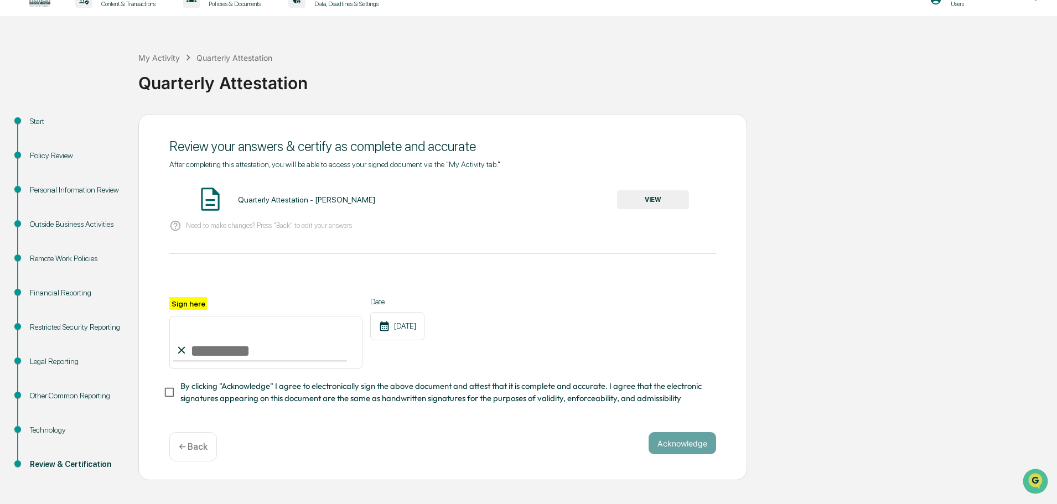
drag, startPoint x: 211, startPoint y: 355, endPoint x: 225, endPoint y: 349, distance: 14.4
click at [212, 284] on input "Sign here" at bounding box center [265, 342] width 193 height 53
type input "**********"
click at [523, 284] on div "**********" at bounding box center [442, 333] width 547 height 72
click at [603, 284] on button "Acknowledge" at bounding box center [682, 443] width 68 height 22
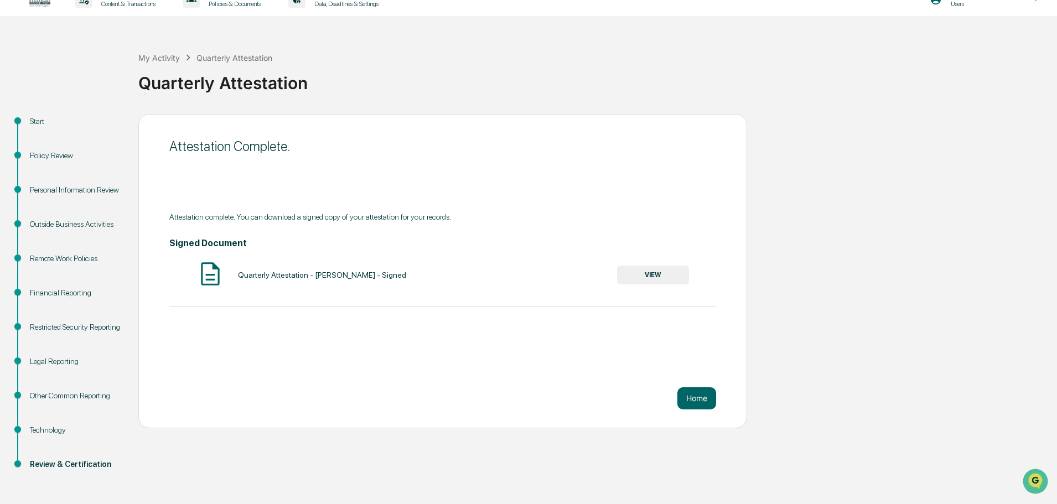
click at [603, 274] on button "VIEW" at bounding box center [653, 275] width 72 height 19
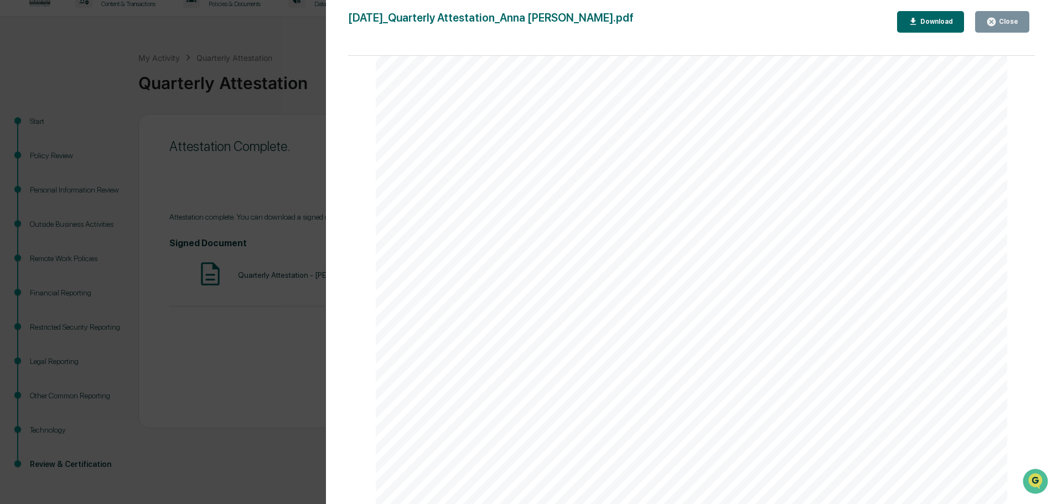
scroll to position [5042, 0]
click at [603, 23] on div "Close" at bounding box center [1007, 22] width 22 height 8
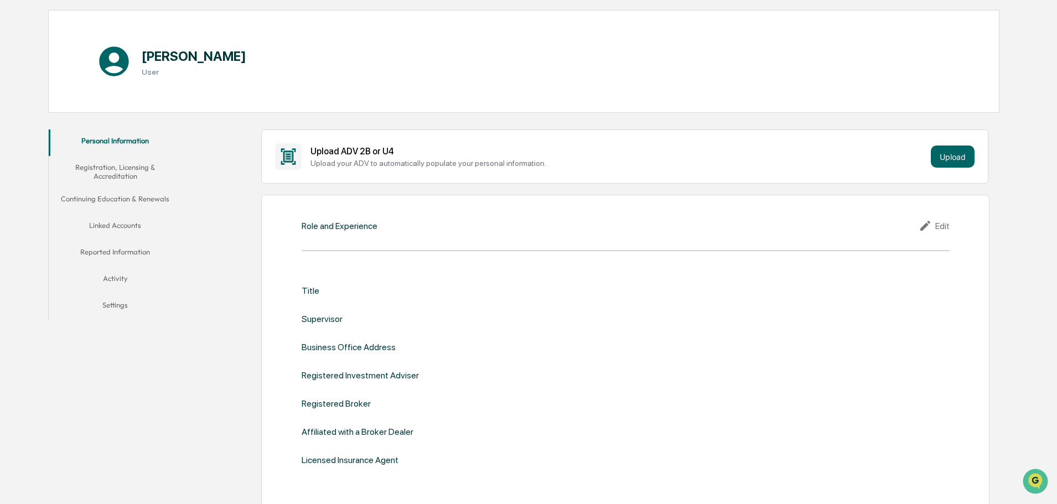
scroll to position [111, 0]
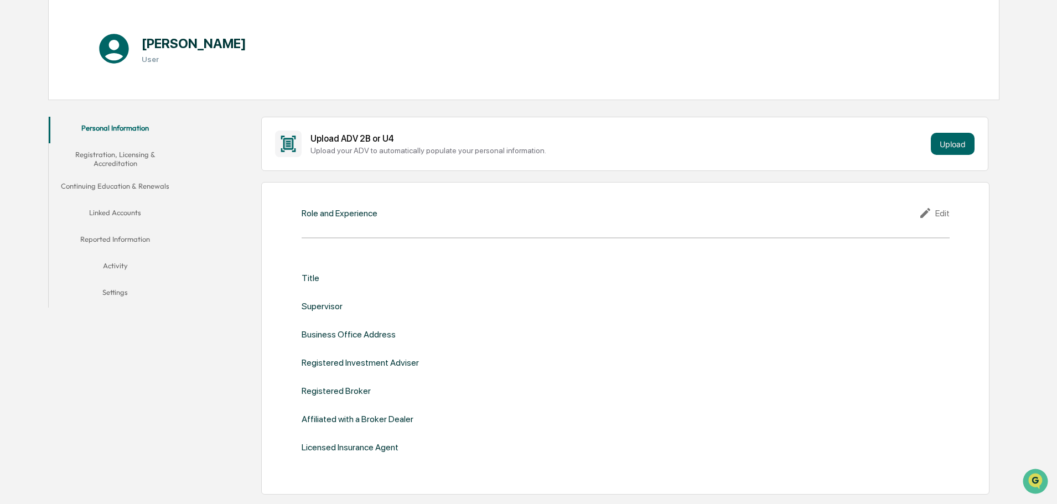
click at [945, 214] on div "Edit" at bounding box center [933, 212] width 31 height 13
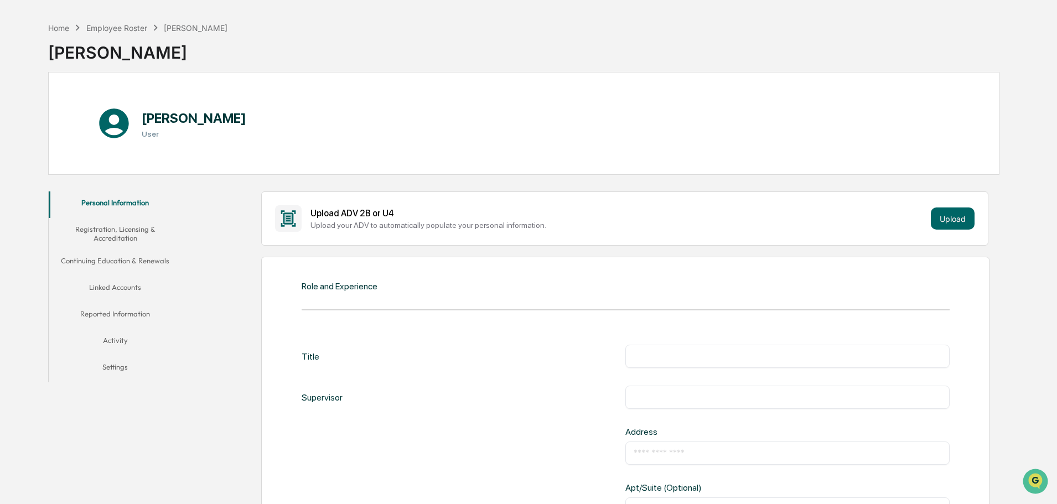
scroll to position [55, 0]
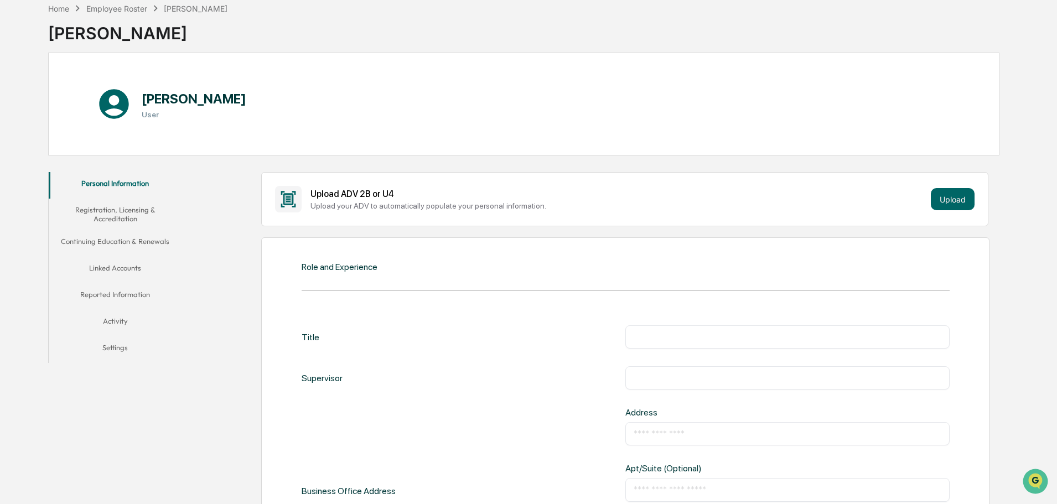
click at [665, 337] on input "text" at bounding box center [788, 336] width 308 height 11
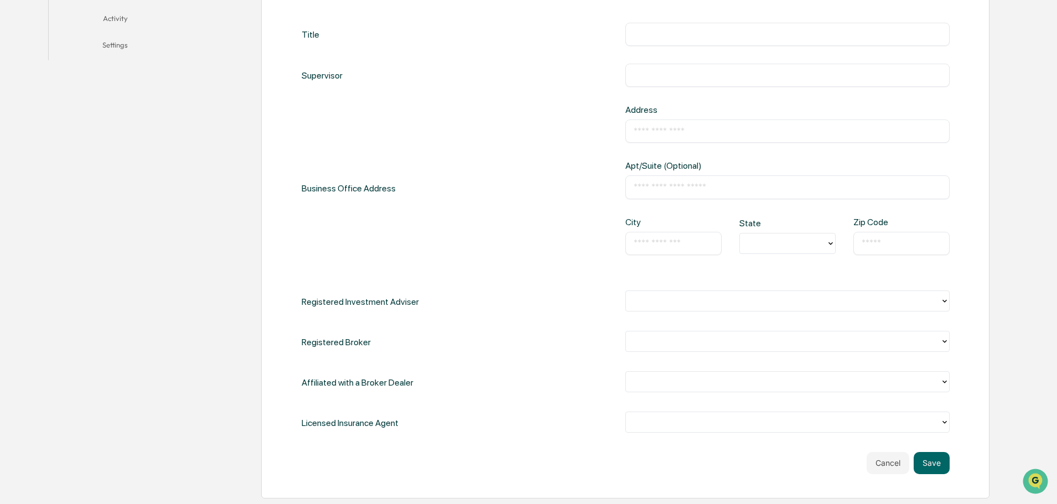
scroll to position [387, 0]
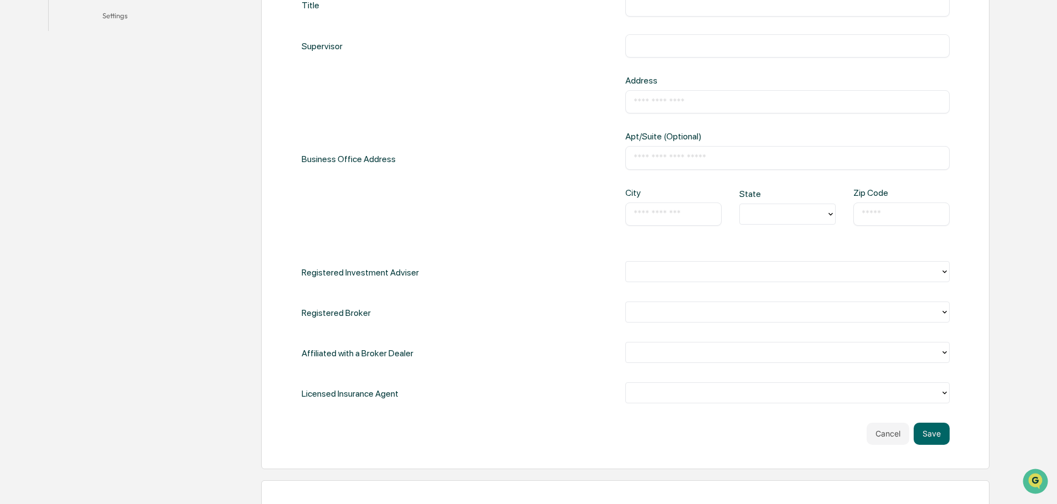
click at [938, 271] on div at bounding box center [783, 271] width 314 height 17
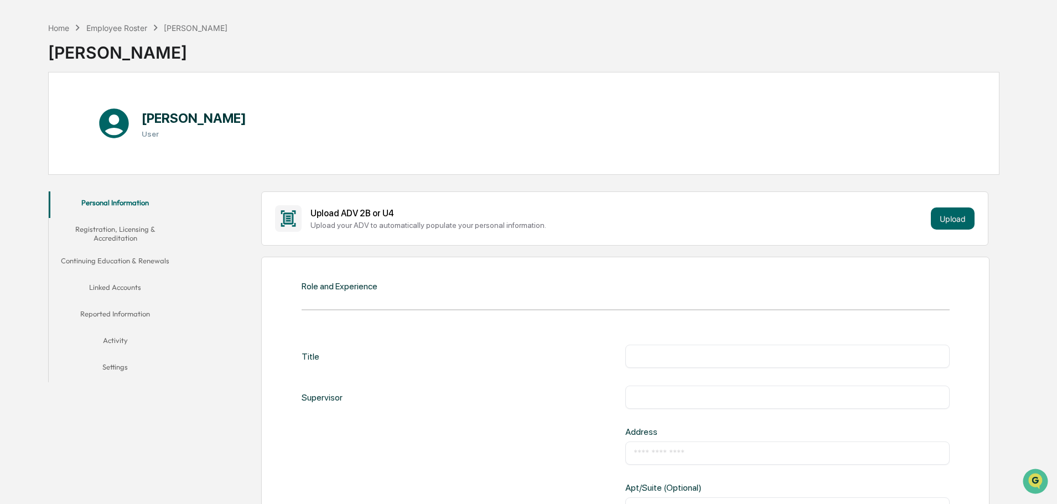
scroll to position [55, 0]
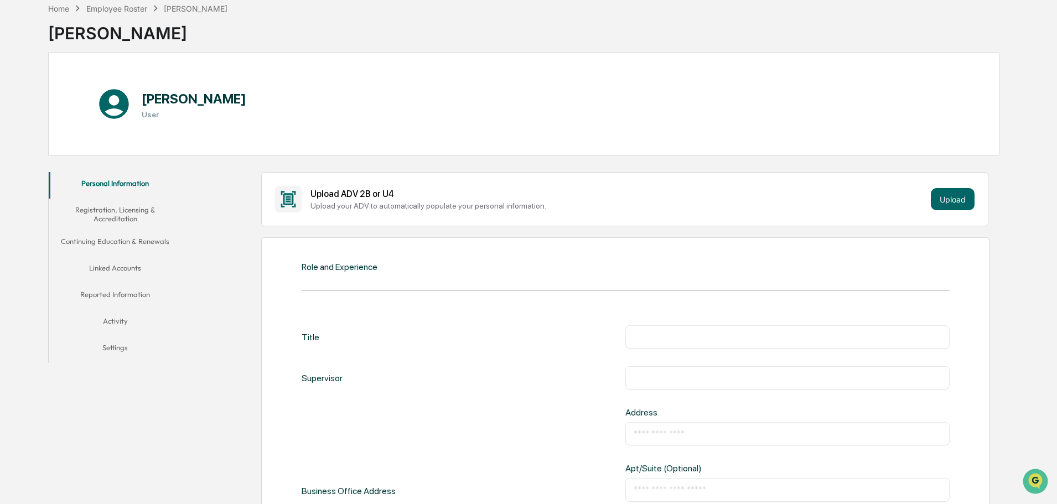
click at [658, 373] on input "text" at bounding box center [788, 377] width 308 height 11
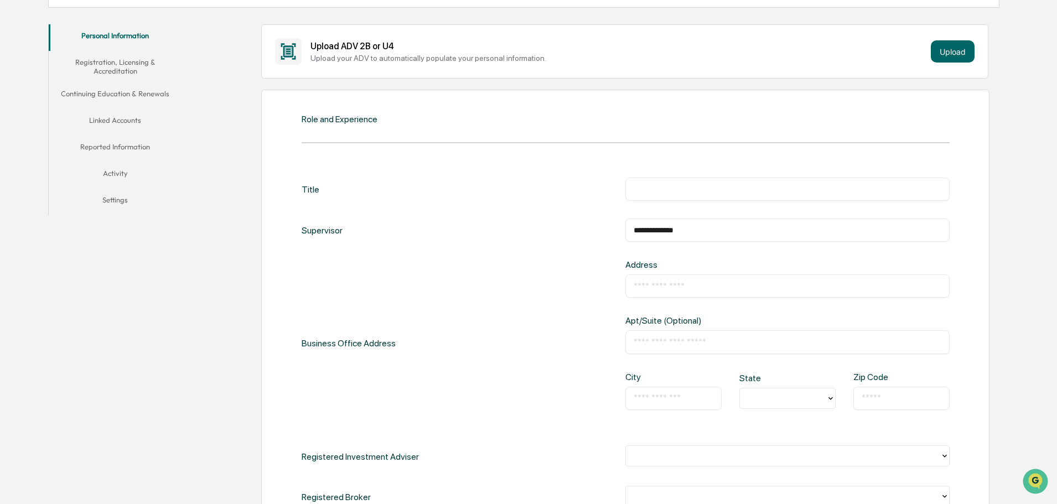
scroll to position [221, 0]
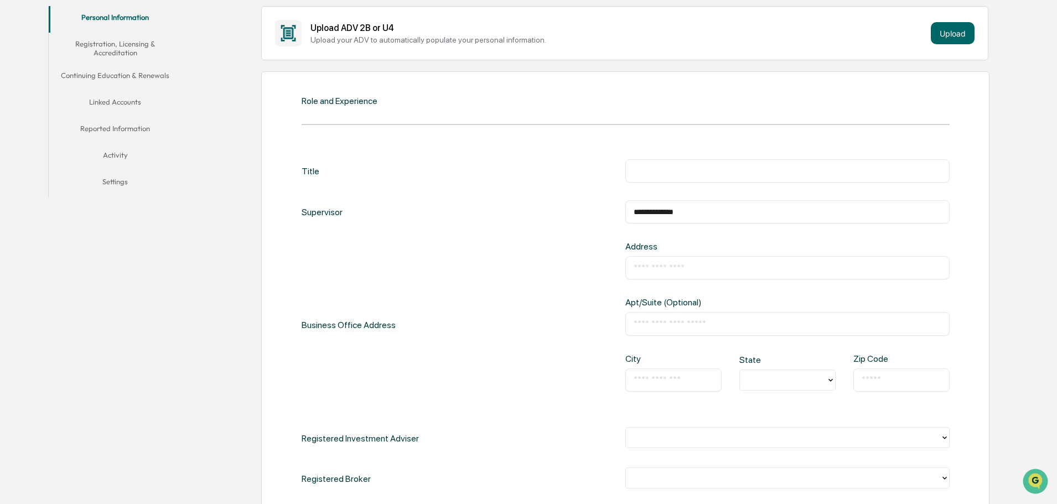
type input "**********"
click at [645, 432] on div at bounding box center [782, 437] width 303 height 13
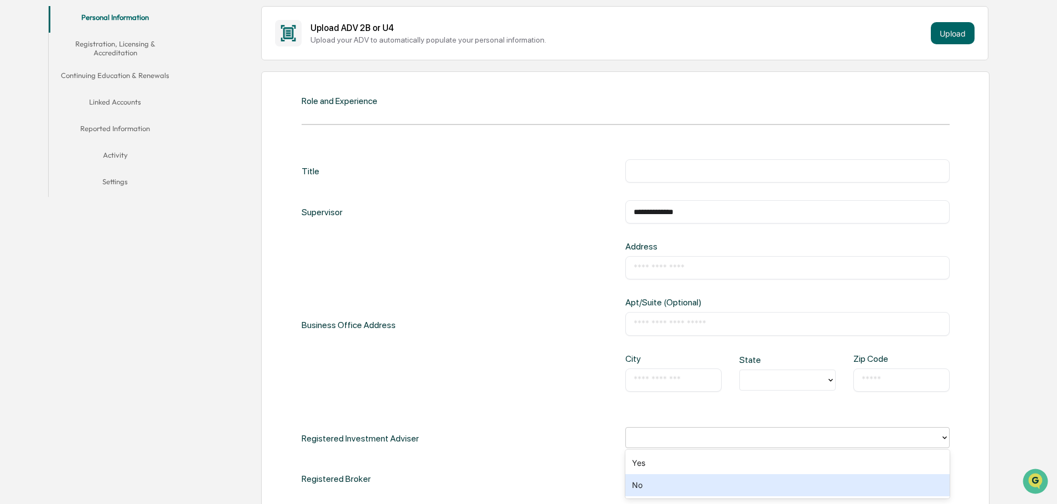
click at [654, 488] on div "No" at bounding box center [787, 485] width 324 height 22
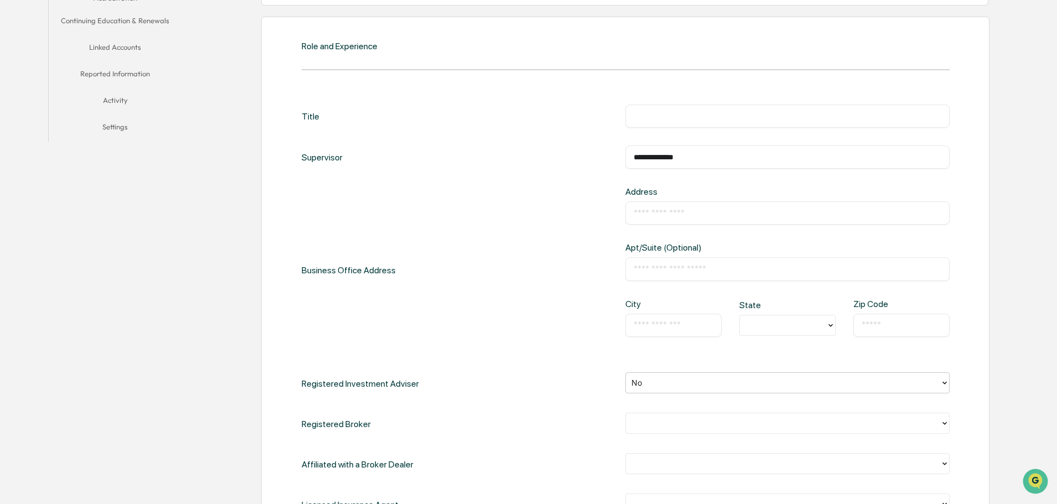
scroll to position [277, 0]
click at [652, 420] on div at bounding box center [782, 422] width 303 height 13
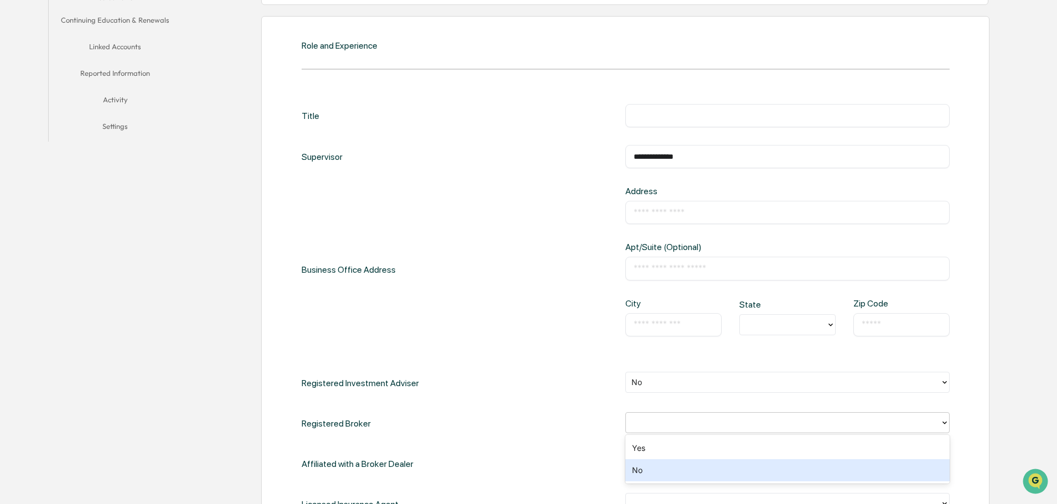
click at [652, 471] on div "No" at bounding box center [787, 470] width 324 height 22
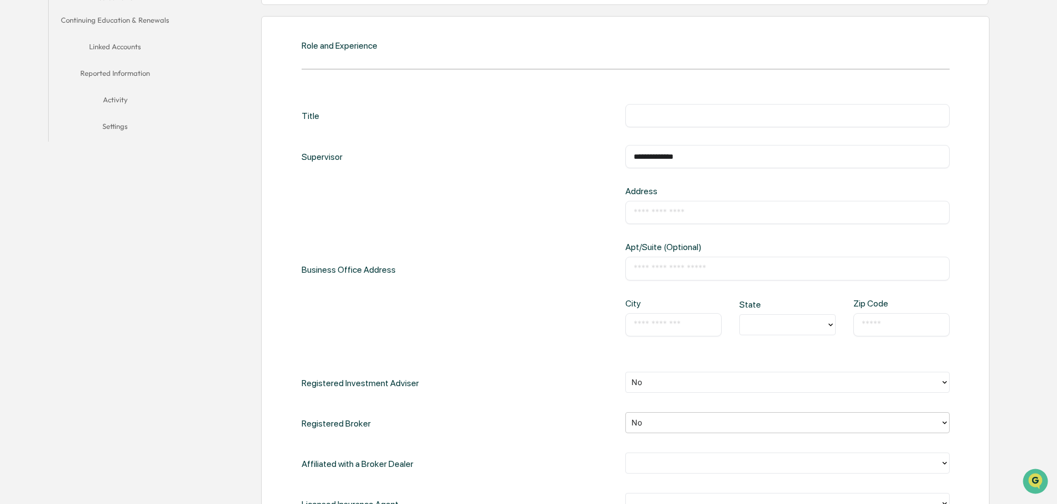
click at [653, 461] on div at bounding box center [782, 462] width 303 height 13
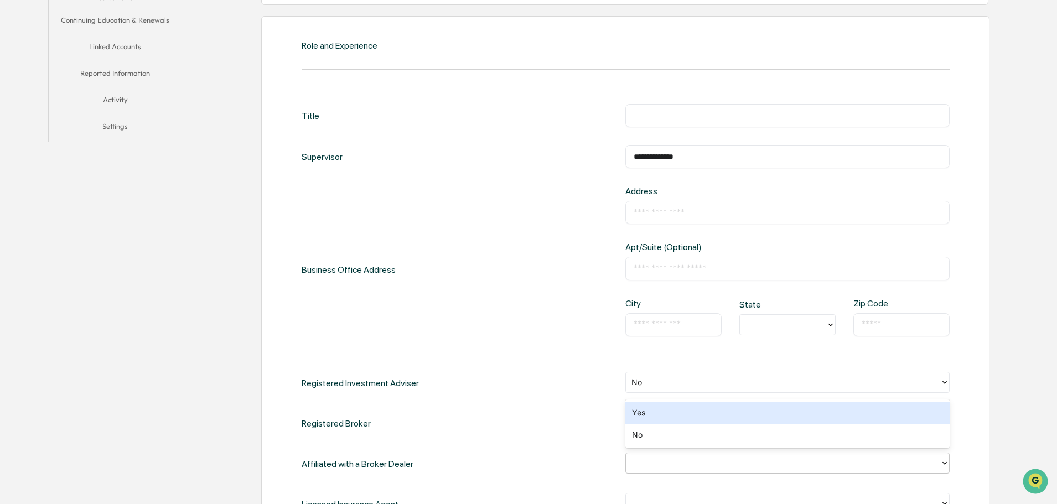
click at [571, 448] on div "**********" at bounding box center [626, 310] width 648 height 412
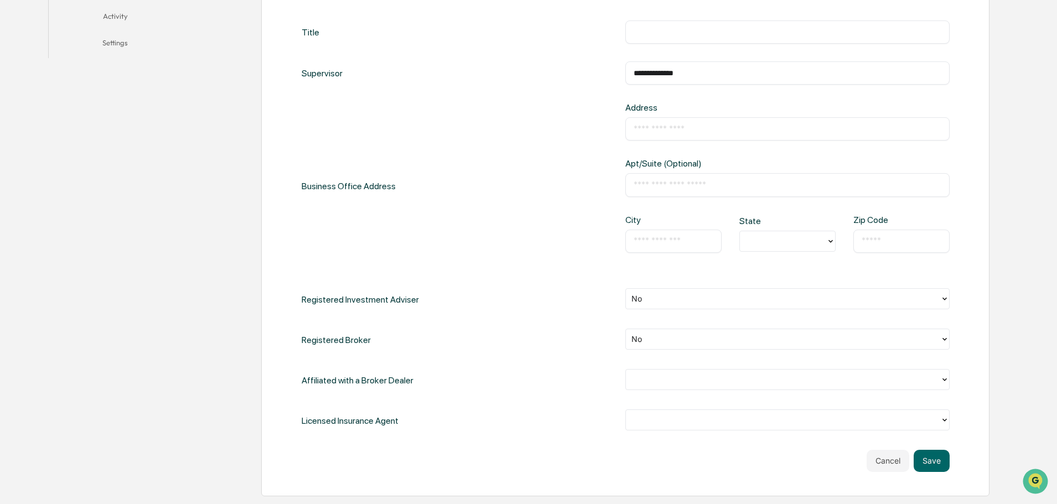
scroll to position [387, 0]
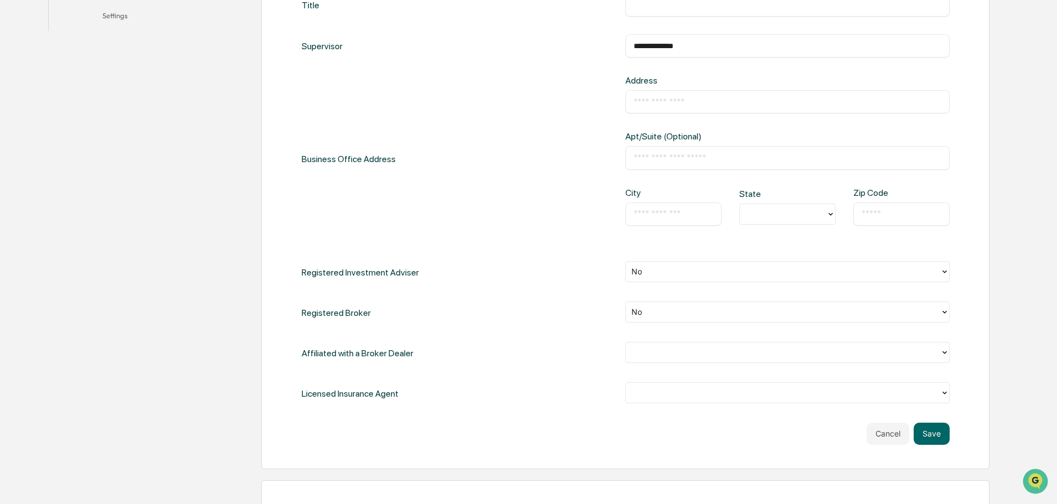
click at [636, 392] on div at bounding box center [782, 392] width 303 height 13
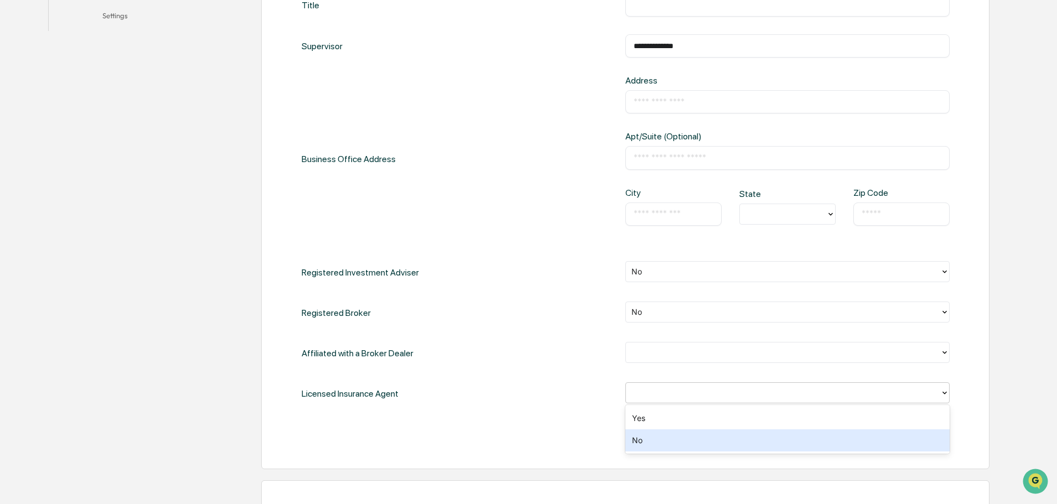
click at [646, 443] on div "No" at bounding box center [787, 440] width 324 height 22
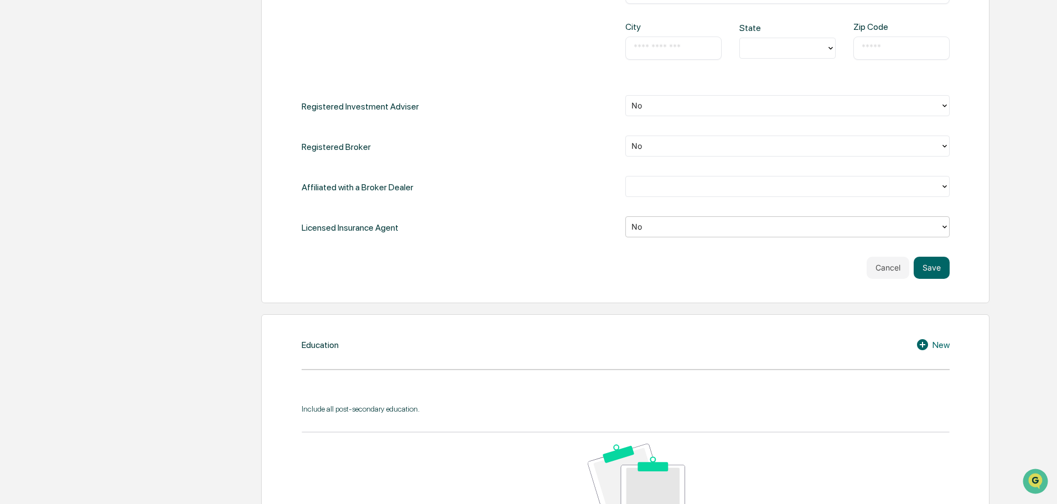
scroll to position [609, 0]
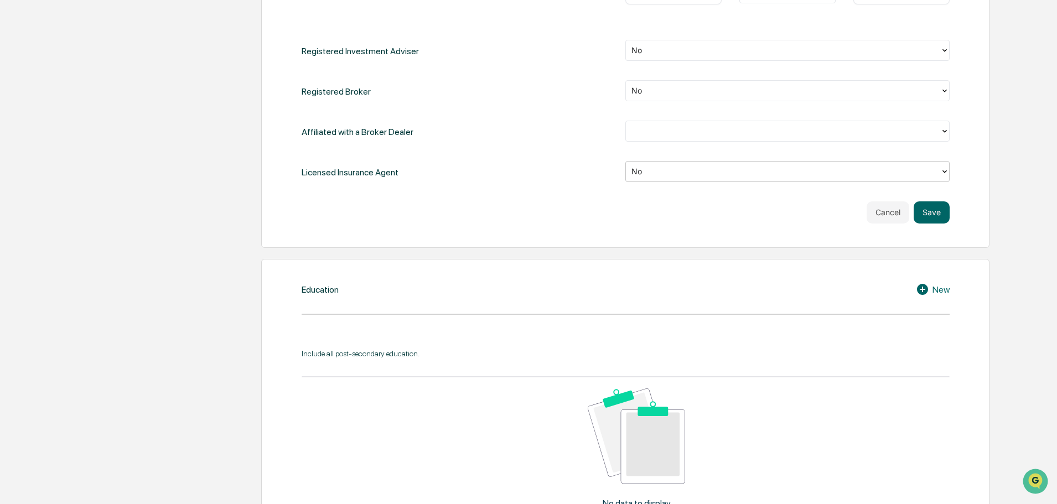
click at [922, 288] on icon at bounding box center [924, 289] width 17 height 13
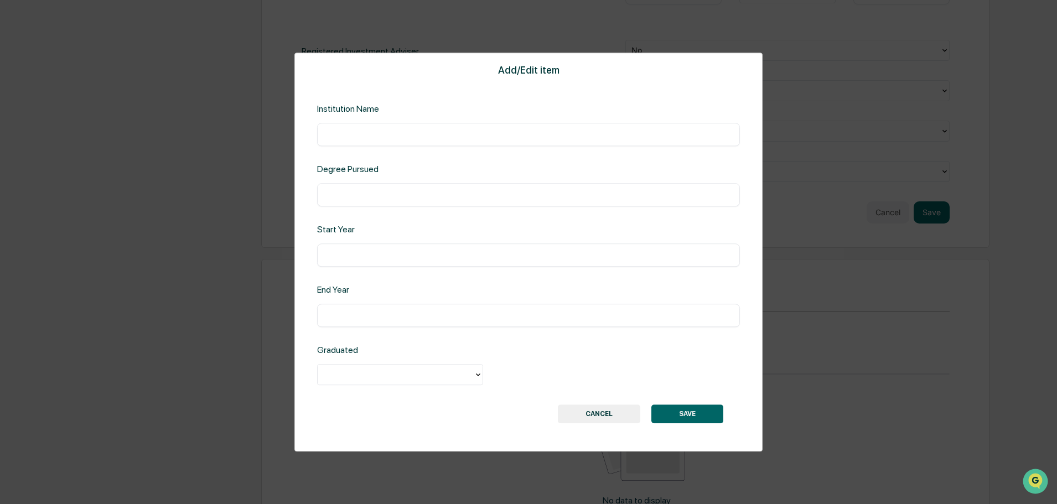
click at [401, 132] on input "text" at bounding box center [528, 134] width 406 height 11
type input "**********"
click at [370, 193] on input "text" at bounding box center [528, 194] width 406 height 11
type input "**********"
click at [391, 248] on div "​" at bounding box center [528, 254] width 423 height 23
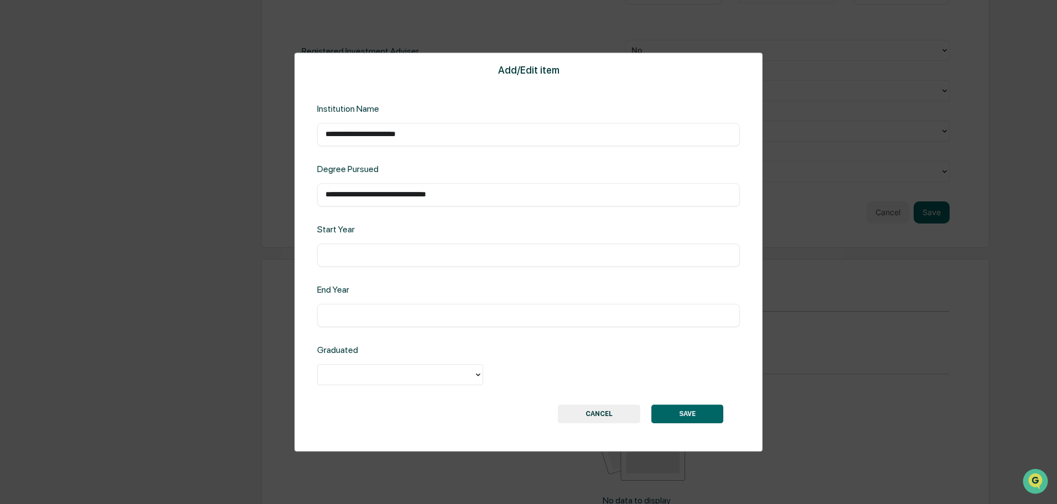
click at [391, 261] on input "text" at bounding box center [528, 255] width 406 height 11
type input "*"
type input "****"
drag, startPoint x: 376, startPoint y: 324, endPoint x: 376, endPoint y: 318, distance: 6.1
click at [377, 321] on div "​" at bounding box center [528, 315] width 423 height 23
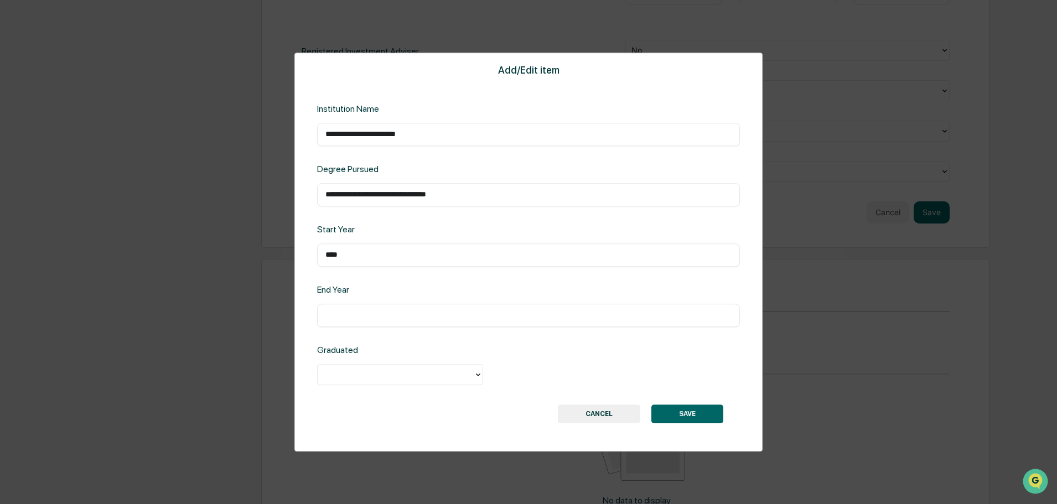
click at [375, 318] on input "text" at bounding box center [528, 315] width 406 height 11
type input "****"
click at [368, 377] on div at bounding box center [395, 374] width 145 height 13
click at [372, 404] on div "Yes" at bounding box center [400, 400] width 166 height 22
click at [703, 414] on button "SAVE" at bounding box center [687, 413] width 72 height 19
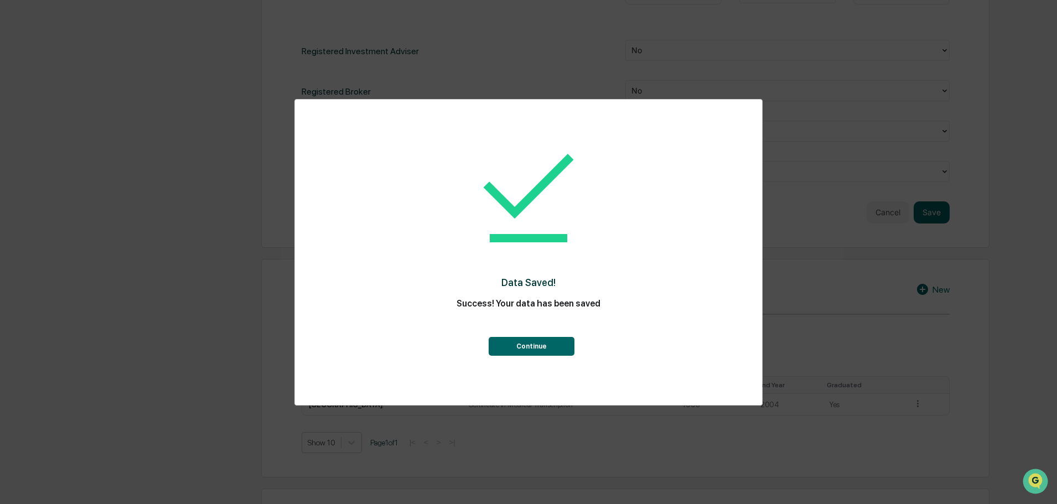
click at [543, 342] on button "Continue" at bounding box center [532, 346] width 86 height 19
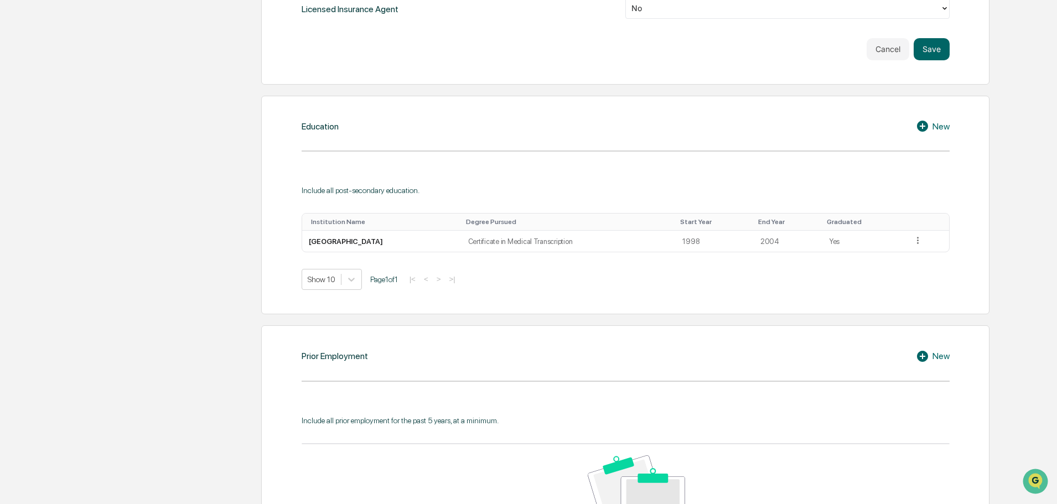
scroll to position [775, 0]
click at [921, 354] on icon at bounding box center [924, 353] width 17 height 13
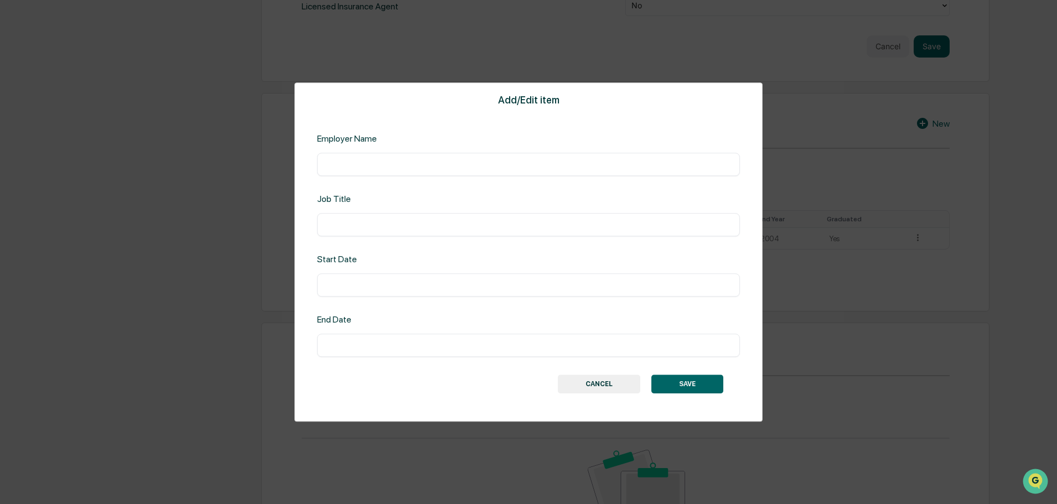
click at [366, 159] on input "text" at bounding box center [528, 164] width 406 height 11
type input "**********"
type input "********"
click at [389, 340] on input "text" at bounding box center [528, 345] width 406 height 11
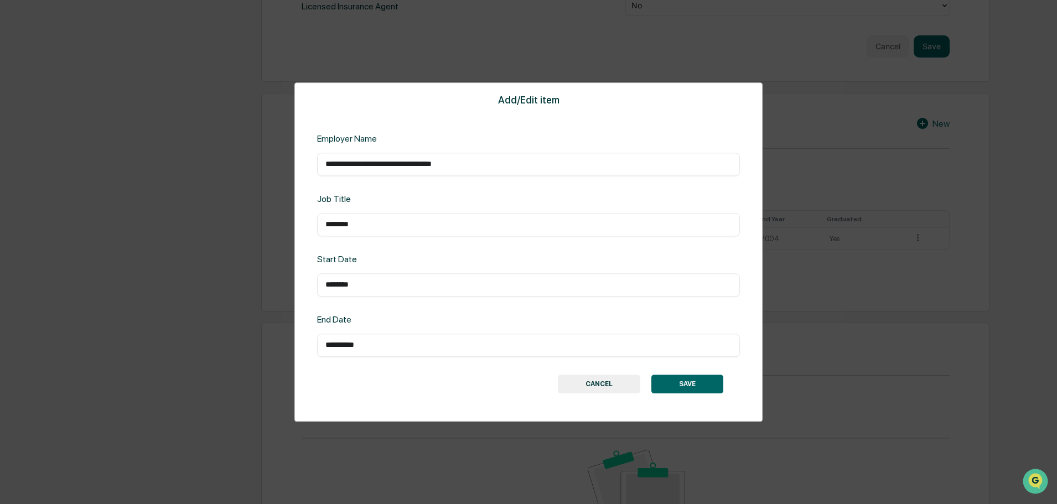
type input "**********"
click at [693, 385] on button "SAVE" at bounding box center [687, 384] width 72 height 19
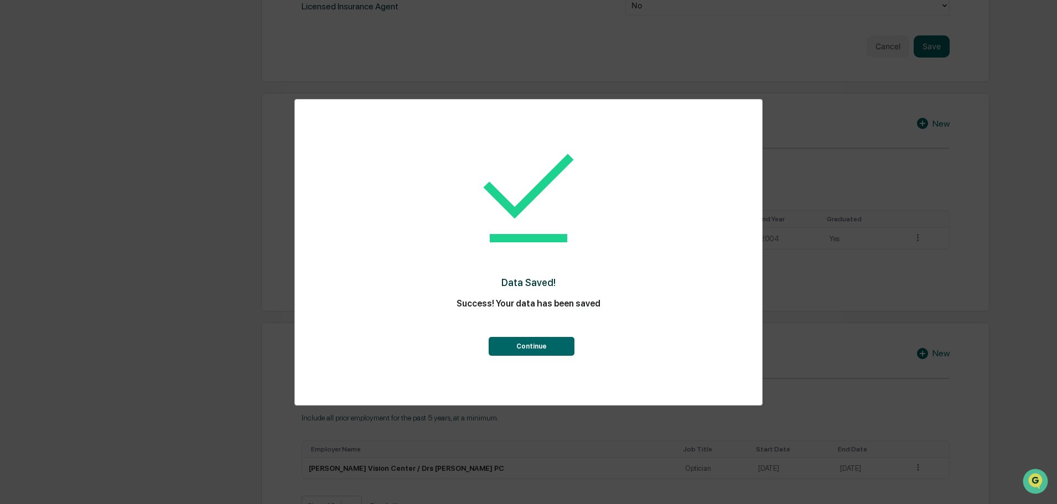
click at [562, 346] on button "Continue" at bounding box center [532, 346] width 86 height 19
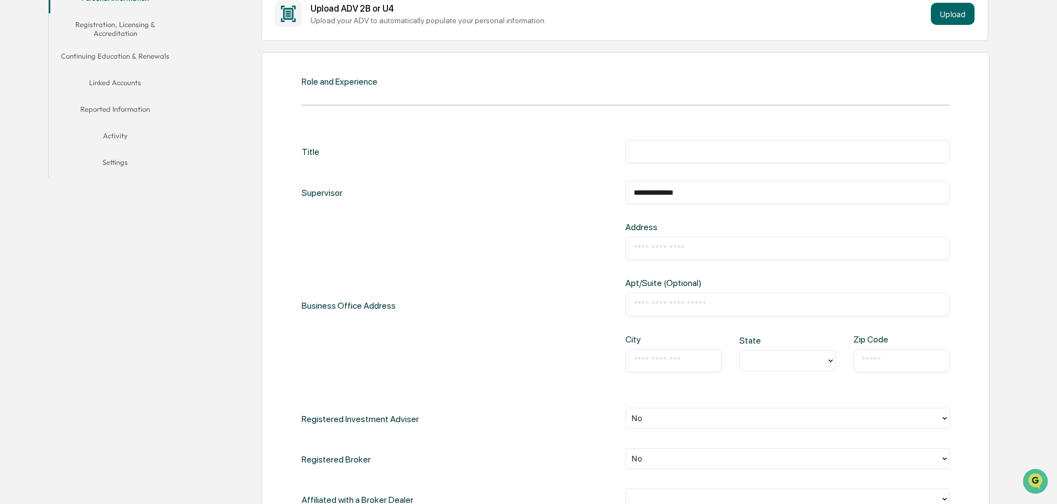
scroll to position [221, 0]
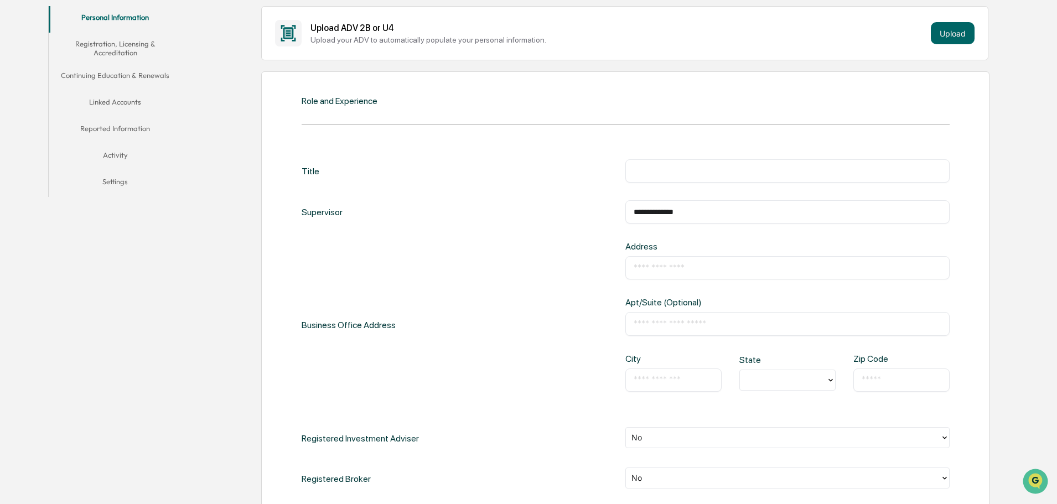
click at [639, 171] on input "text" at bounding box center [788, 170] width 308 height 11
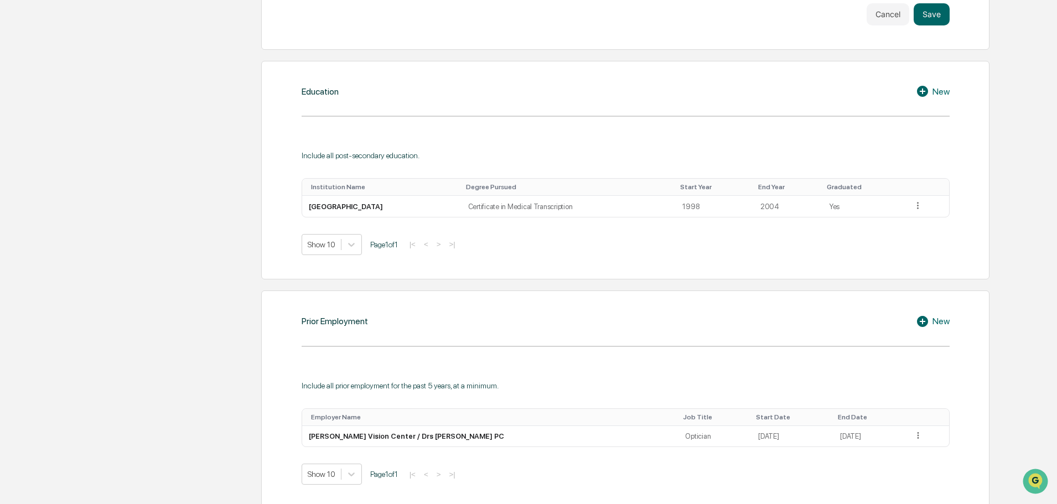
scroll to position [1028, 0]
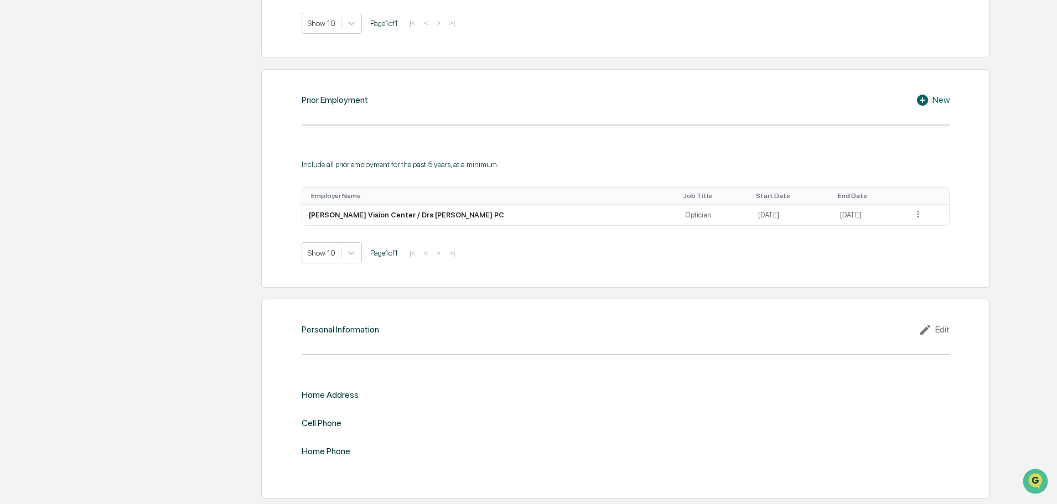
type input "**********"
click at [941, 329] on div "Edit" at bounding box center [933, 329] width 31 height 13
click at [687, 413] on input "text" at bounding box center [788, 413] width 308 height 11
click at [486, 417] on div "Home Address Address ​ Apt/Suite (Optional) ​ City ​ State Zip Code ​" at bounding box center [626, 471] width 648 height 168
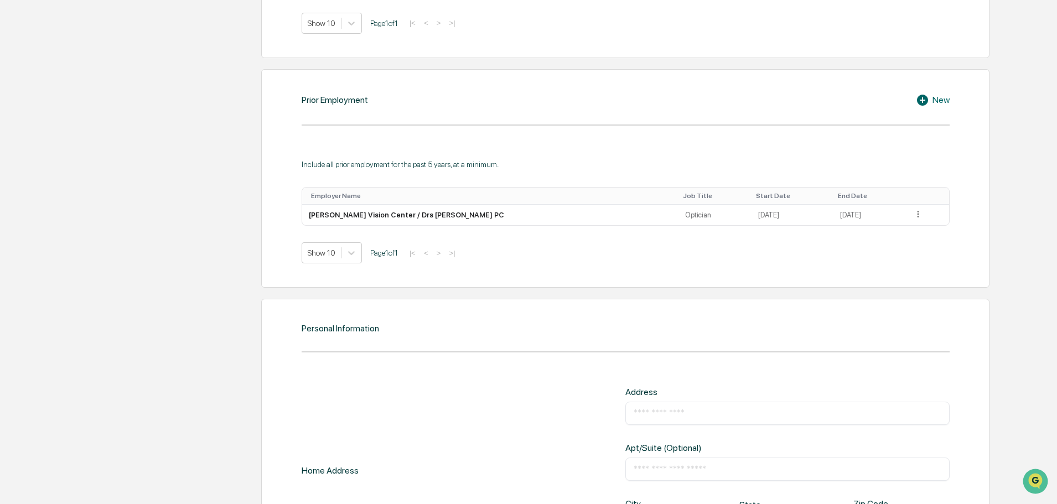
click at [647, 416] on input "text" at bounding box center [788, 413] width 308 height 11
type input "**********"
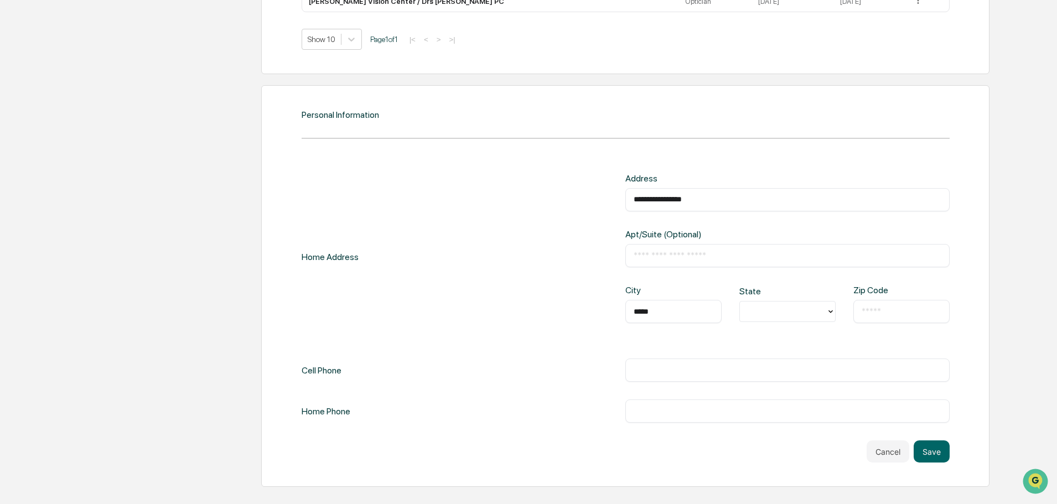
type input "*****"
type input "**"
type input "*"
type input "**"
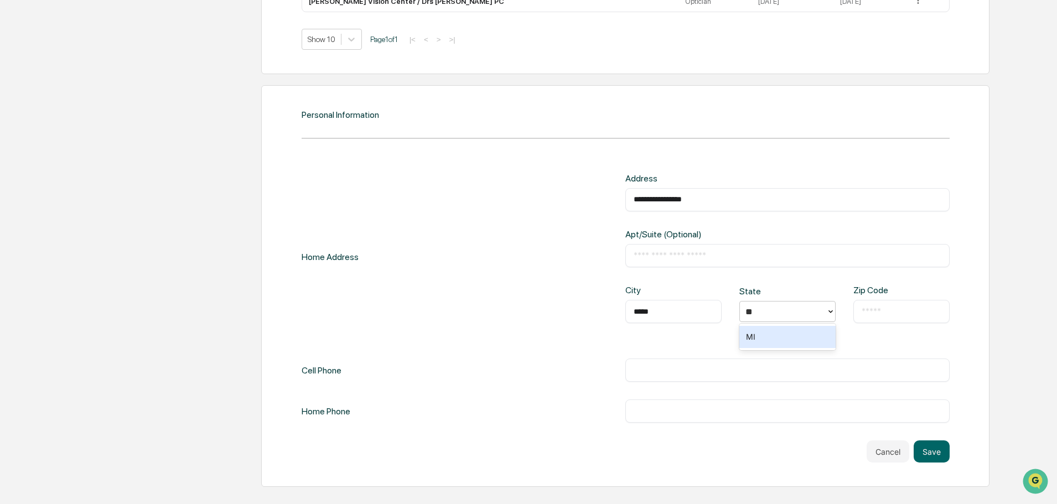
click at [781, 346] on div "MI" at bounding box center [787, 337] width 96 height 22
click at [861, 312] on input "text" at bounding box center [901, 311] width 80 height 11
type input "*****"
click at [790, 368] on input "text" at bounding box center [788, 370] width 308 height 11
type input "*"
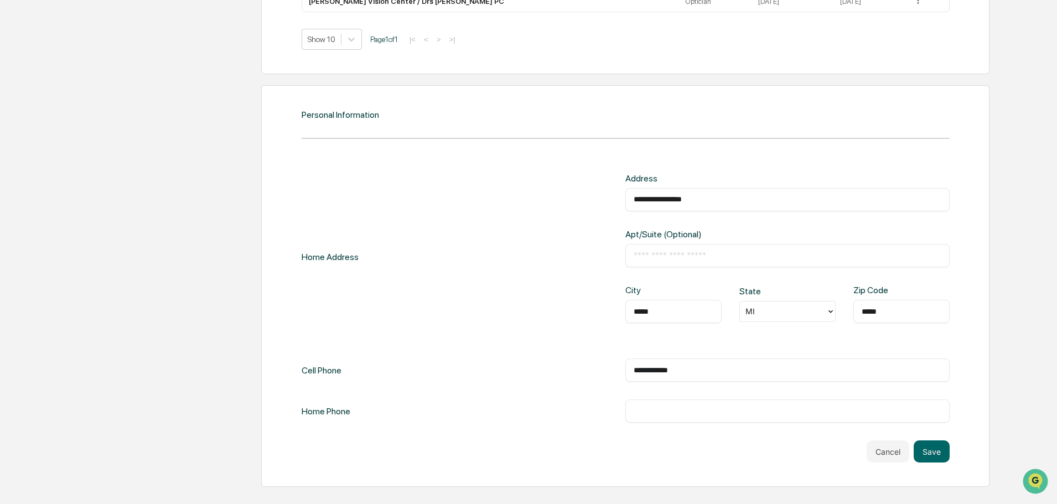
type input "**********"
click at [717, 408] on input "text" at bounding box center [788, 411] width 308 height 11
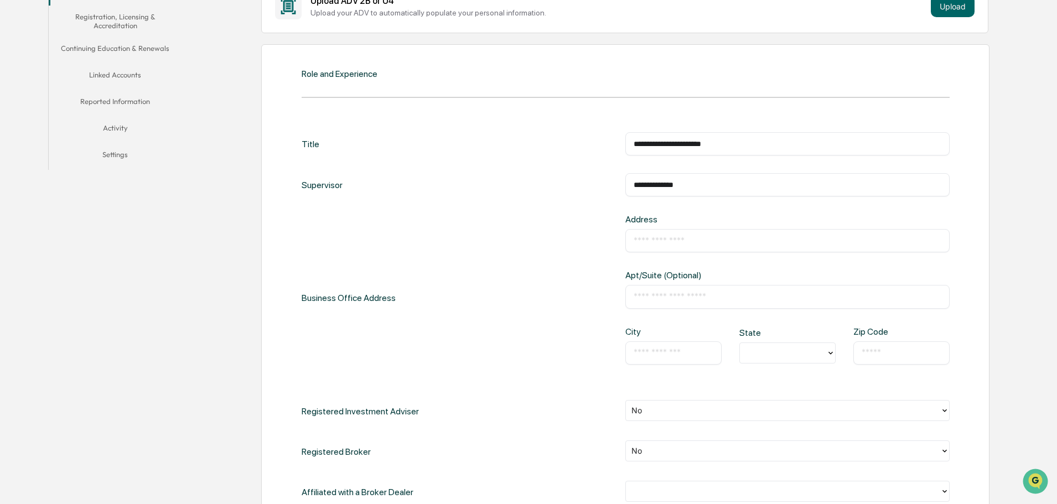
scroll to position [246, 0]
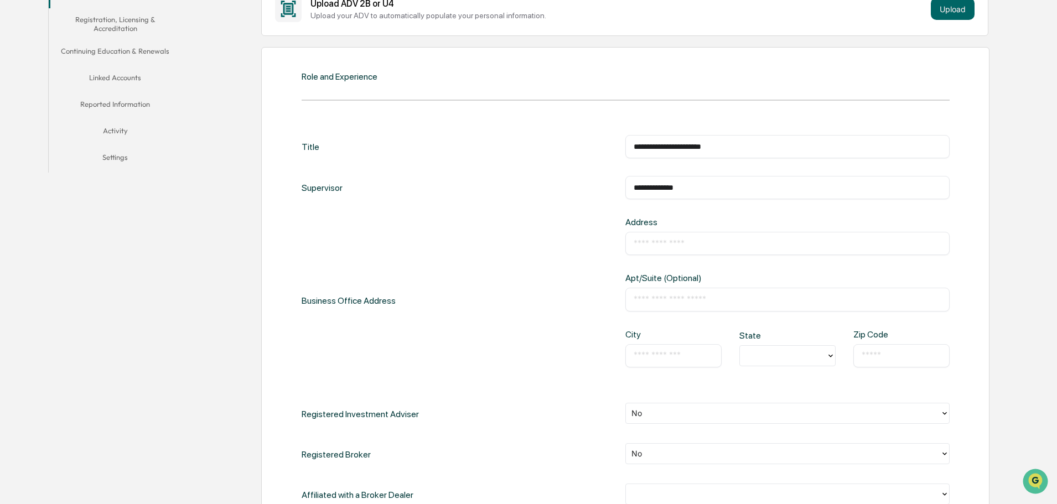
type input "****"
click at [698, 242] on input "text" at bounding box center [788, 243] width 308 height 11
click at [746, 246] on input "**********" at bounding box center [788, 243] width 308 height 11
type input "**********"
click at [690, 301] on input "text" at bounding box center [788, 299] width 308 height 11
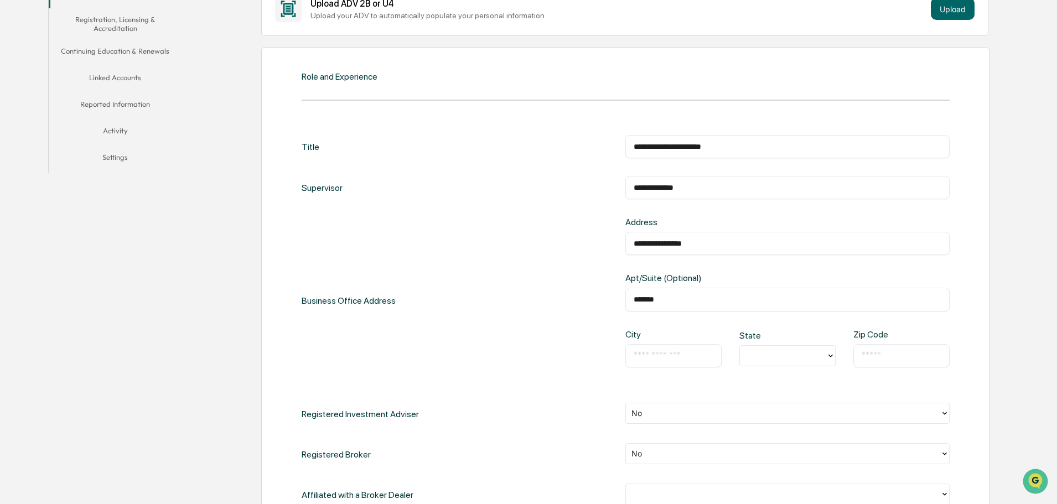
type input "*******"
click at [695, 355] on input "text" at bounding box center [674, 355] width 80 height 11
type input "******"
type input "**"
click at [762, 384] on div "MI" at bounding box center [787, 381] width 96 height 22
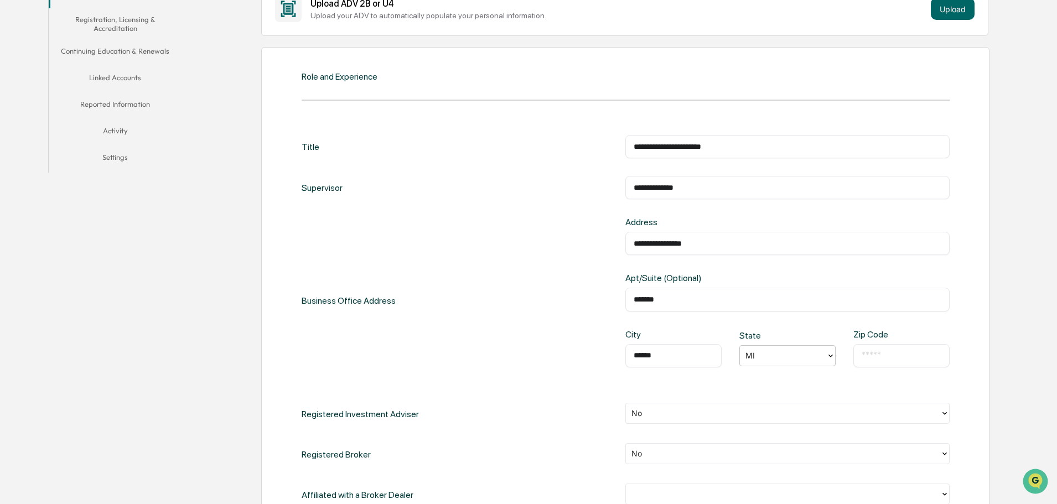
click at [860, 355] on div "​" at bounding box center [901, 355] width 96 height 23
click at [873, 354] on input "text" at bounding box center [901, 355] width 80 height 11
click at [899, 360] on input "text" at bounding box center [901, 355] width 80 height 11
type input "*****"
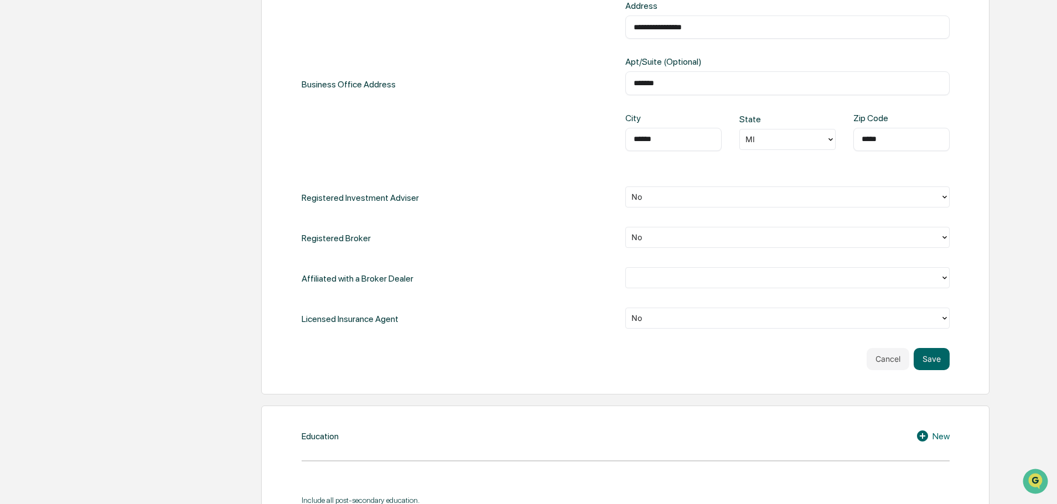
scroll to position [522, 0]
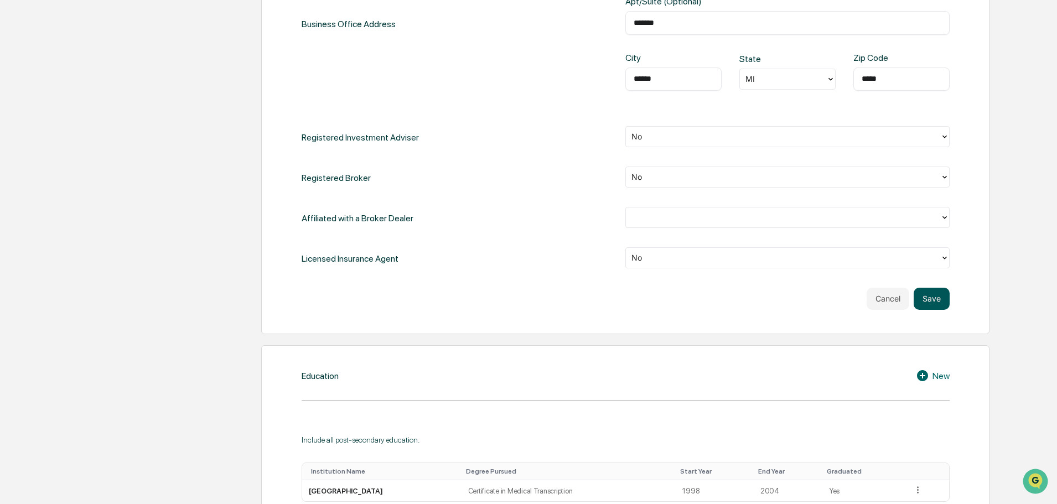
click at [934, 298] on button "Save" at bounding box center [932, 299] width 36 height 22
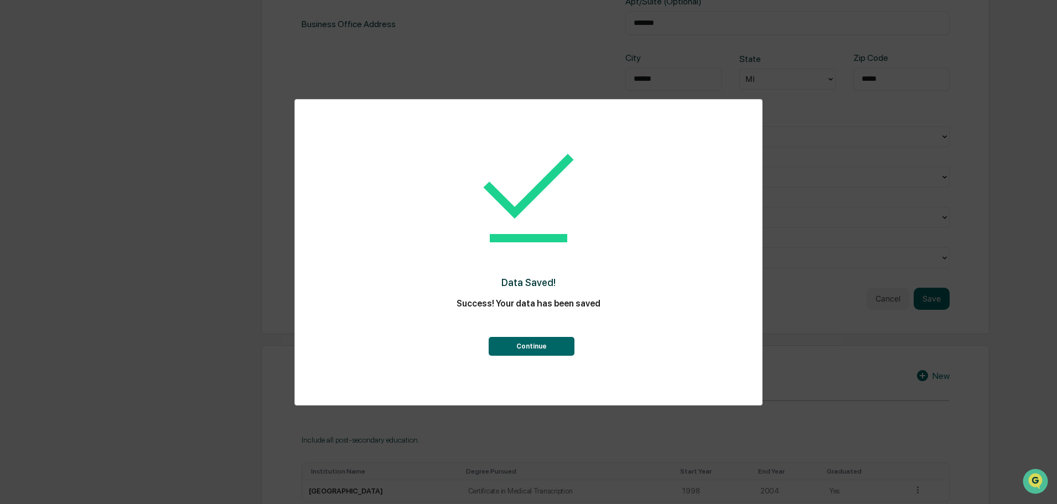
click at [534, 345] on button "Continue" at bounding box center [532, 346] width 86 height 19
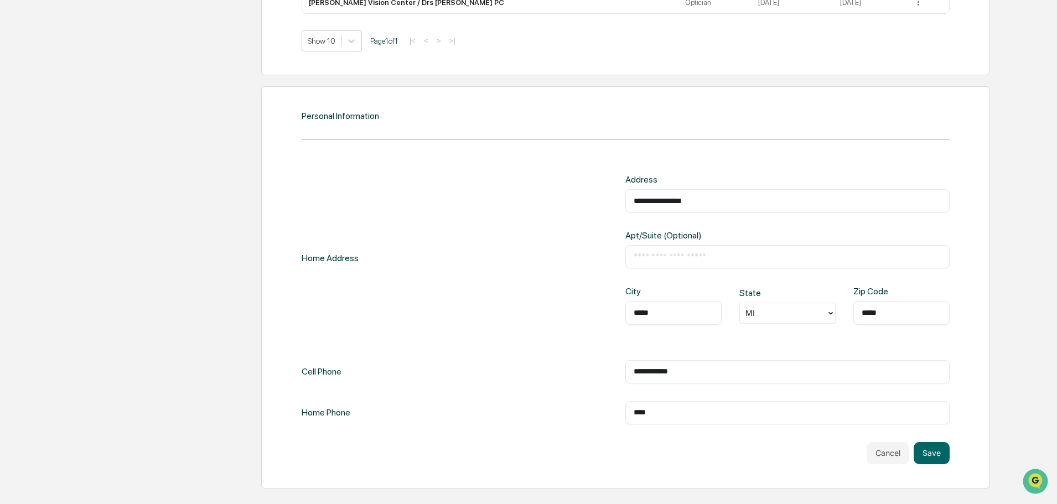
scroll to position [991, 0]
click at [929, 450] on button "Save" at bounding box center [932, 451] width 36 height 22
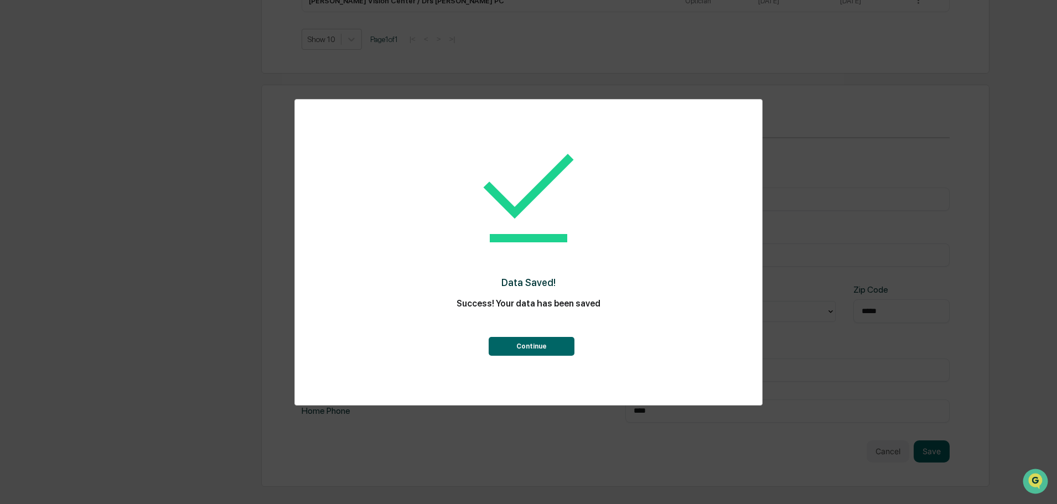
click at [525, 350] on button "Continue" at bounding box center [532, 346] width 86 height 19
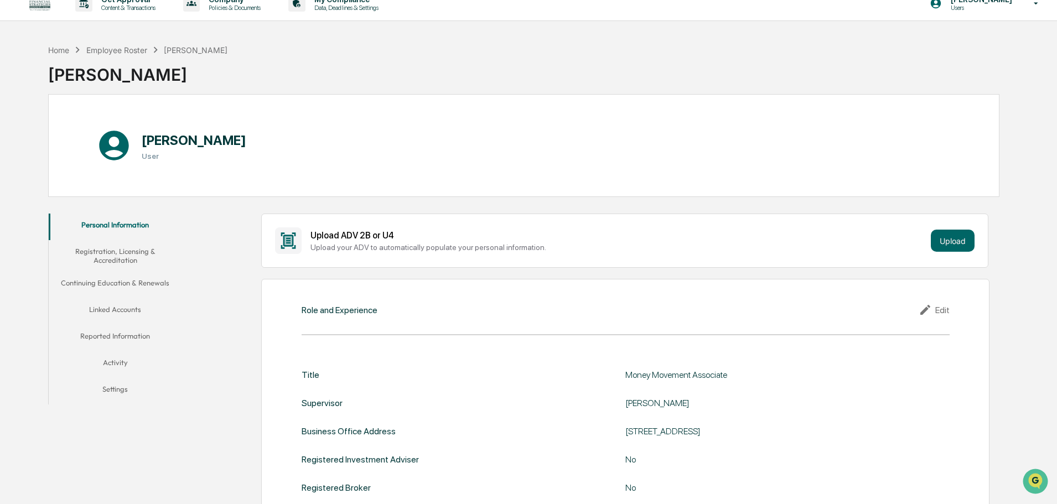
scroll to position [0, 0]
